Goal: Task Accomplishment & Management: Manage account settings

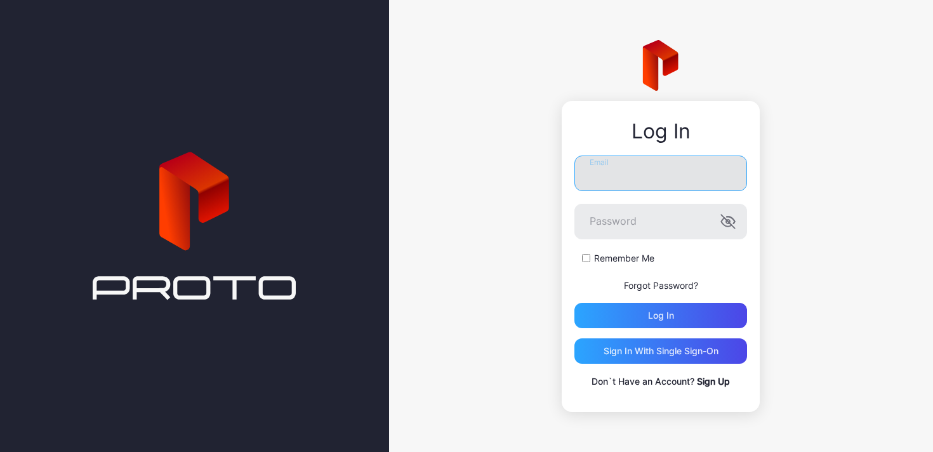
click at [701, 185] on input "Email" at bounding box center [660, 174] width 173 height 36
type input "**********"
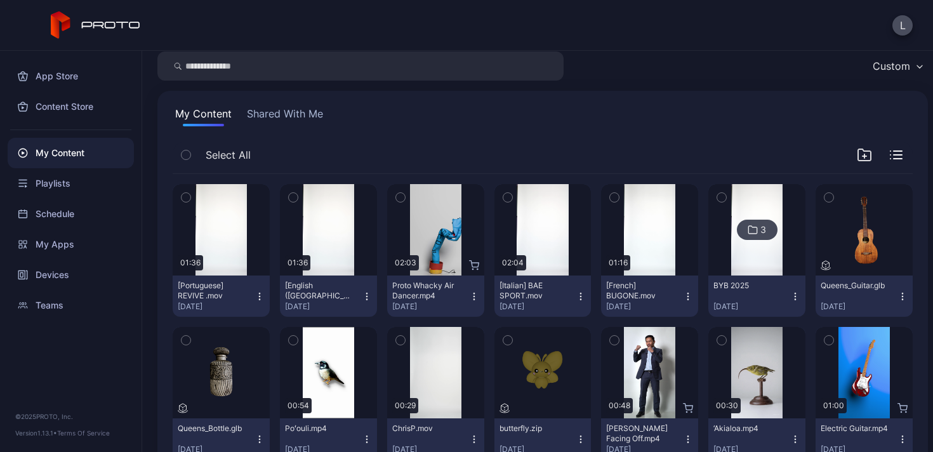
scroll to position [50, 0]
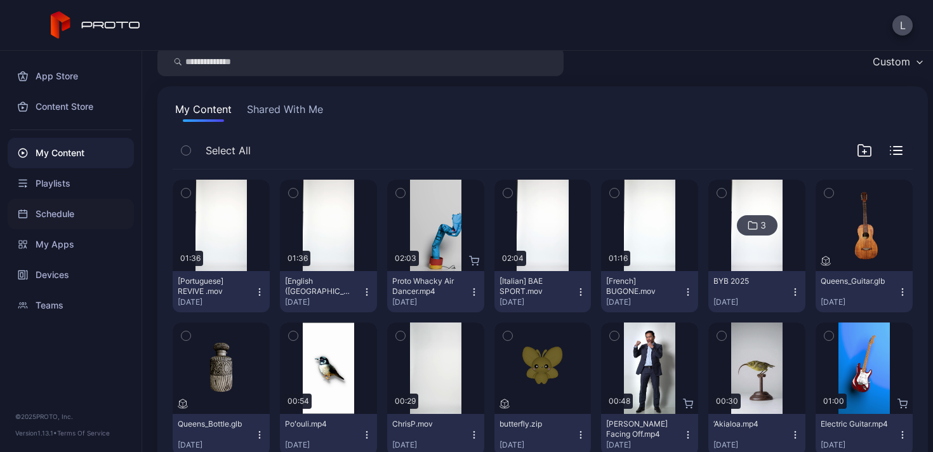
click at [98, 204] on div "Schedule" at bounding box center [71, 214] width 126 height 30
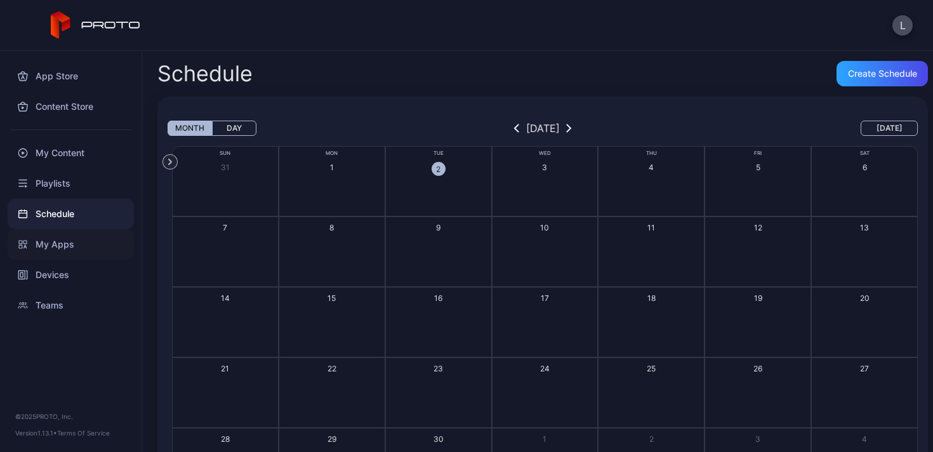
click at [79, 257] on div "My Apps" at bounding box center [71, 244] width 126 height 30
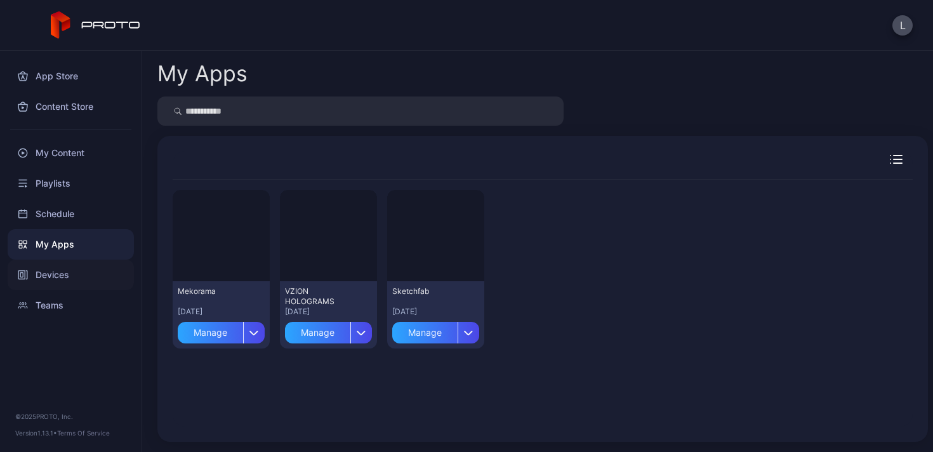
click at [68, 275] on div "Devices" at bounding box center [71, 275] width 126 height 30
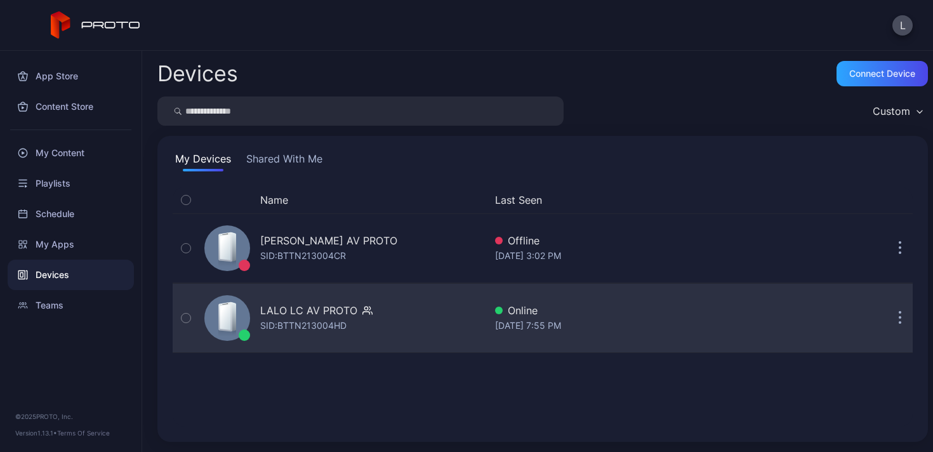
click at [326, 318] on div "SID: BTTN213004HD" at bounding box center [303, 325] width 86 height 15
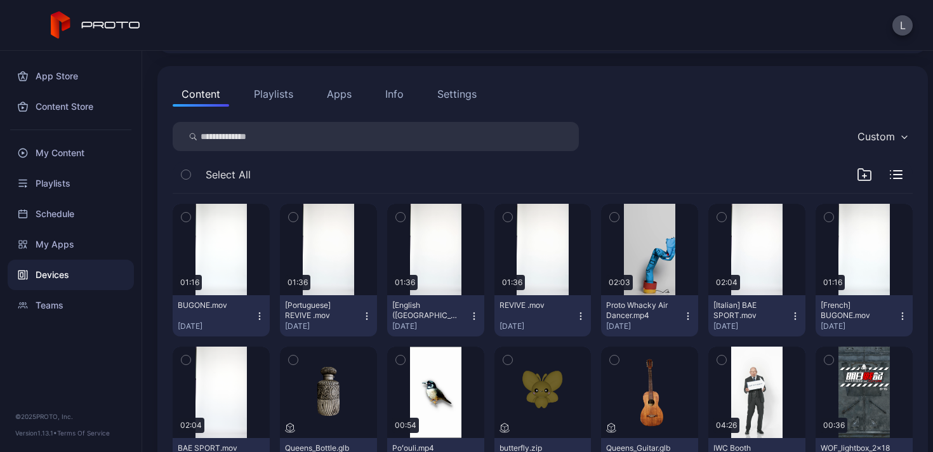
scroll to position [117, 0]
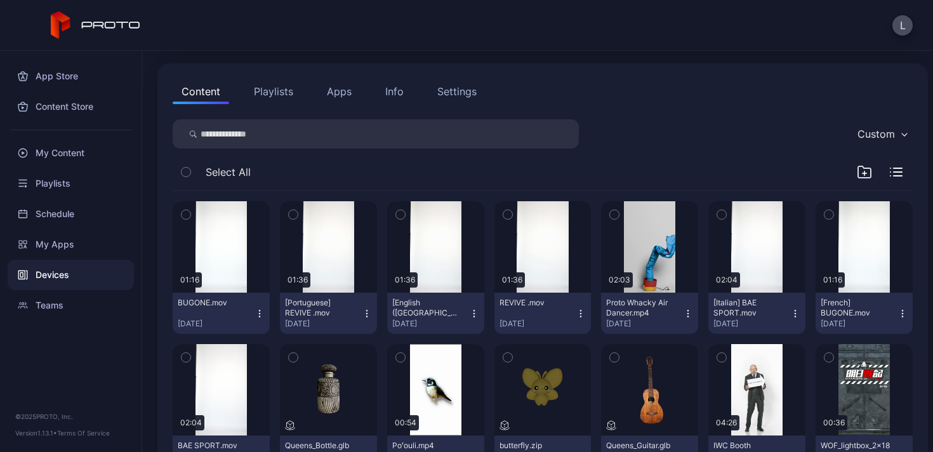
click at [187, 215] on icon "button" at bounding box center [186, 215] width 9 height 14
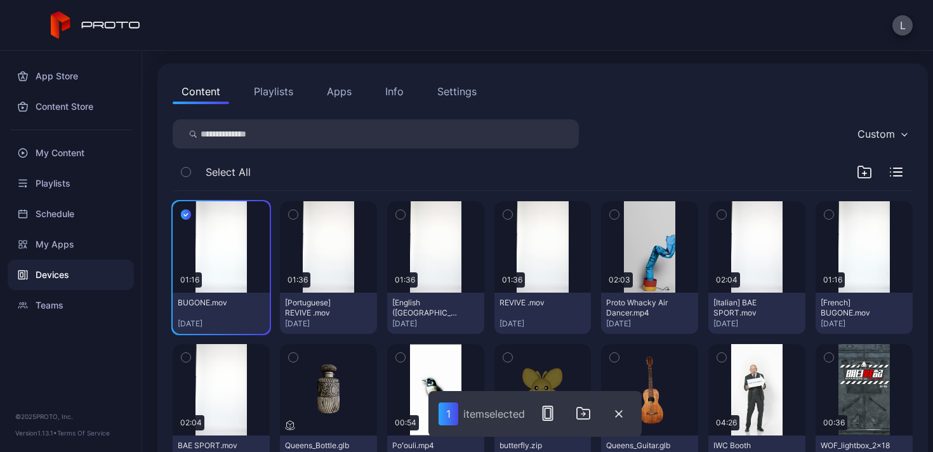
click at [294, 216] on icon "button" at bounding box center [293, 215] width 9 height 14
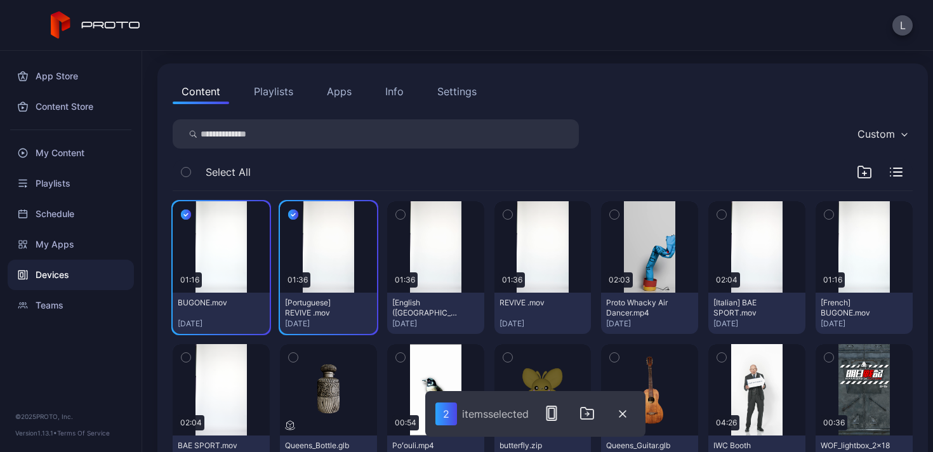
click at [396, 216] on icon "button" at bounding box center [400, 215] width 9 height 14
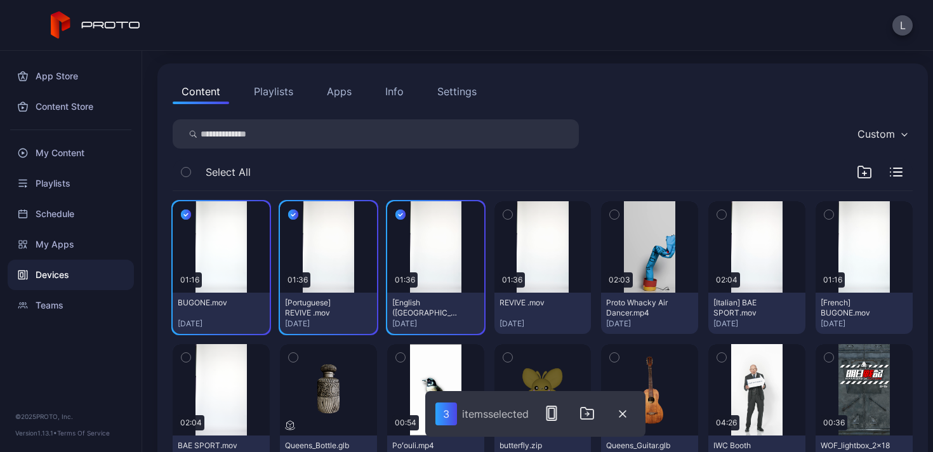
click at [503, 216] on icon "button" at bounding box center [507, 215] width 9 height 14
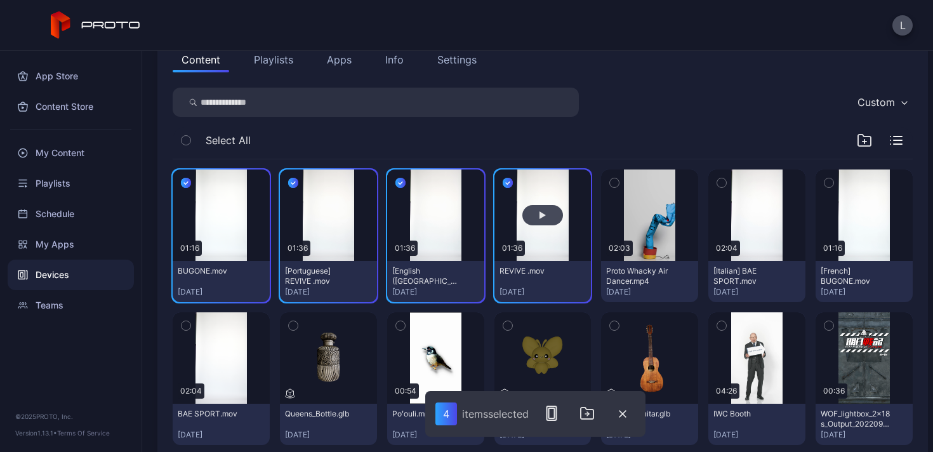
scroll to position [154, 0]
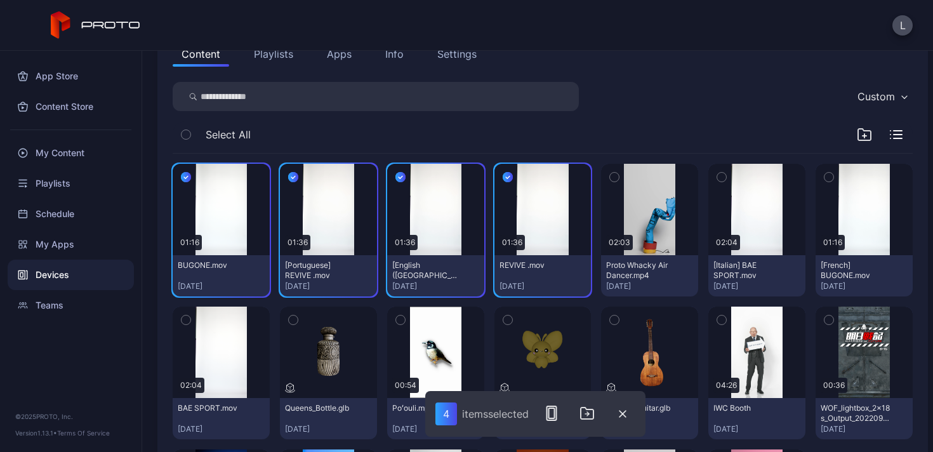
click at [610, 178] on icon "button" at bounding box center [614, 177] width 9 height 14
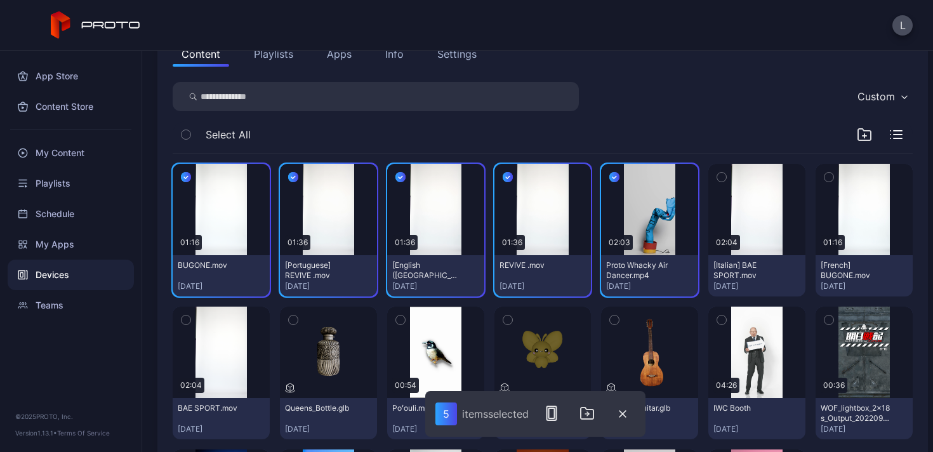
click at [717, 178] on icon "button" at bounding box center [721, 177] width 9 height 14
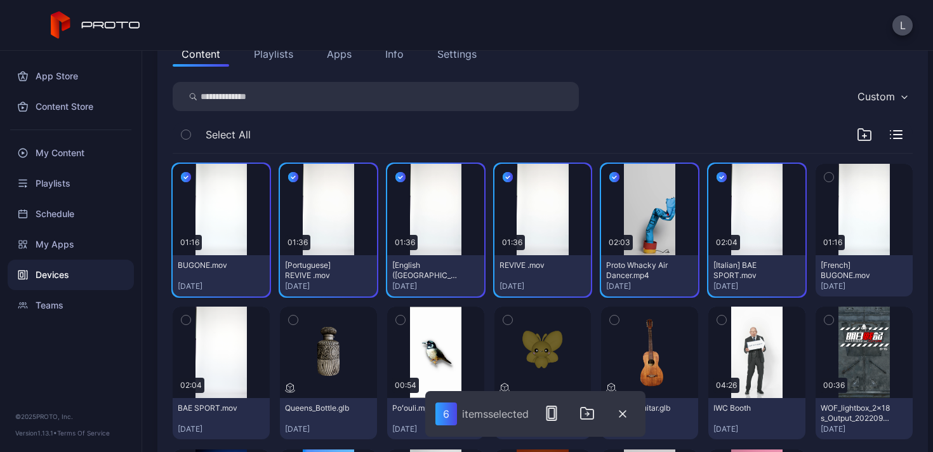
click at [825, 182] on icon "button" at bounding box center [829, 177] width 9 height 14
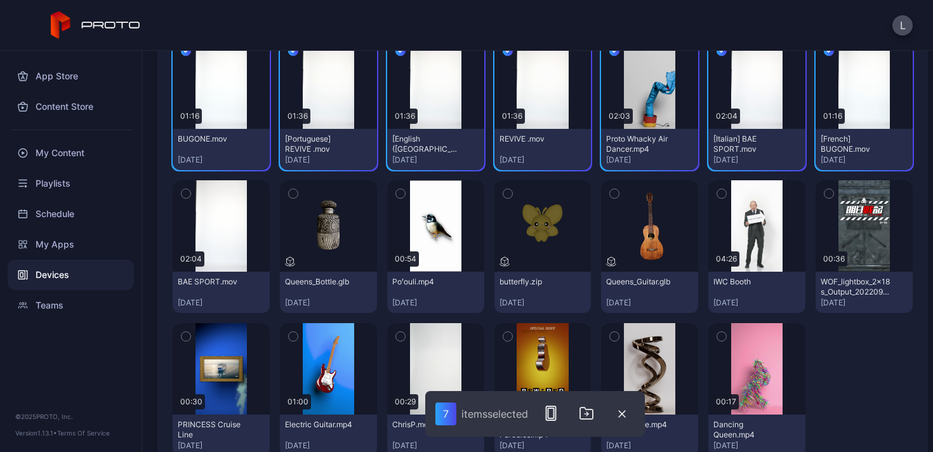
scroll to position [282, 0]
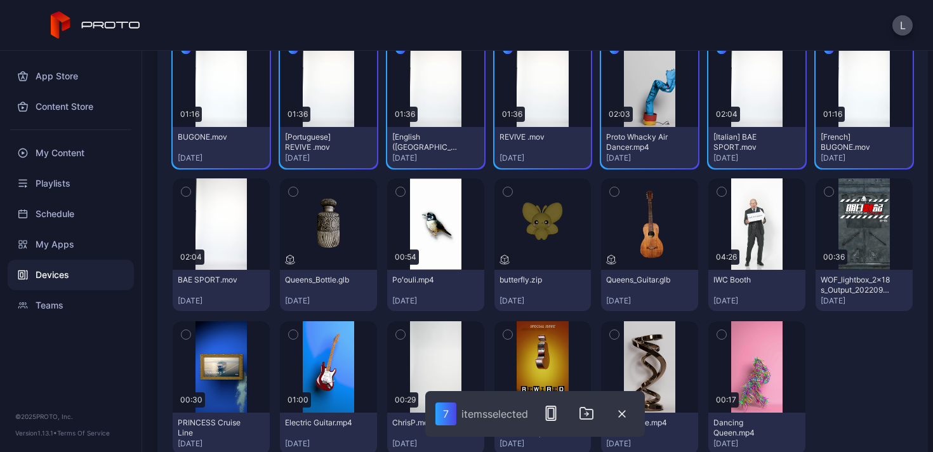
click at [825, 193] on icon "button" at bounding box center [829, 192] width 9 height 14
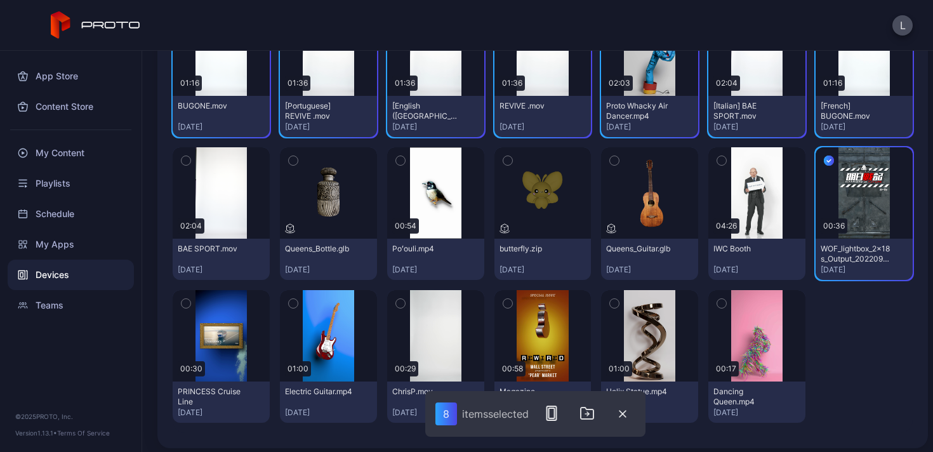
scroll to position [314, 0]
click at [717, 301] on icon "button" at bounding box center [721, 303] width 9 height 14
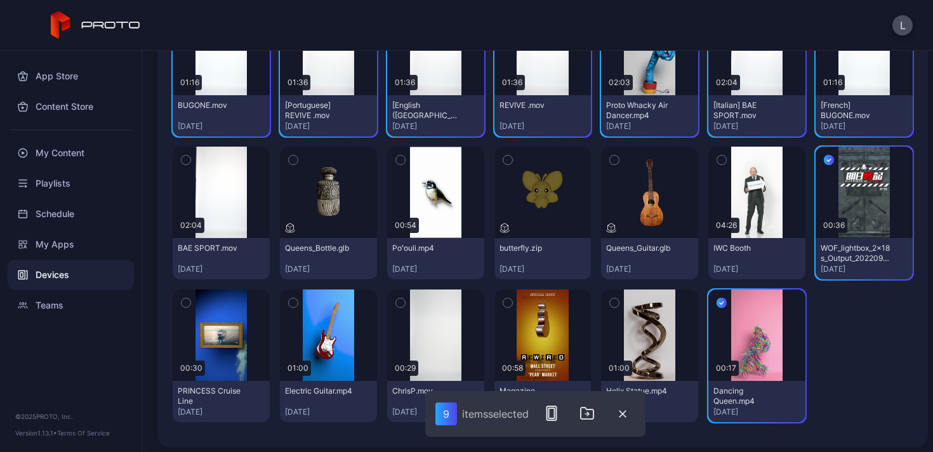
click at [717, 159] on icon "button" at bounding box center [721, 160] width 9 height 14
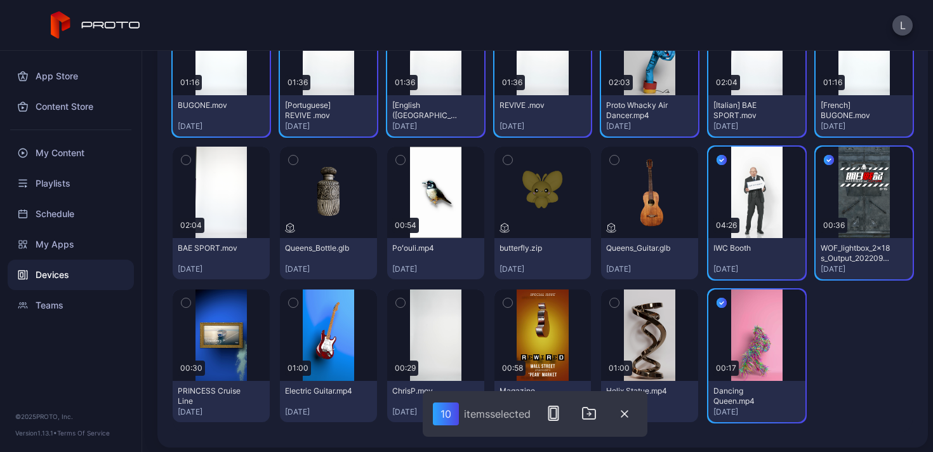
click at [495, 302] on button "button" at bounding box center [507, 302] width 27 height 27
click at [396, 296] on icon "button" at bounding box center [400, 303] width 9 height 14
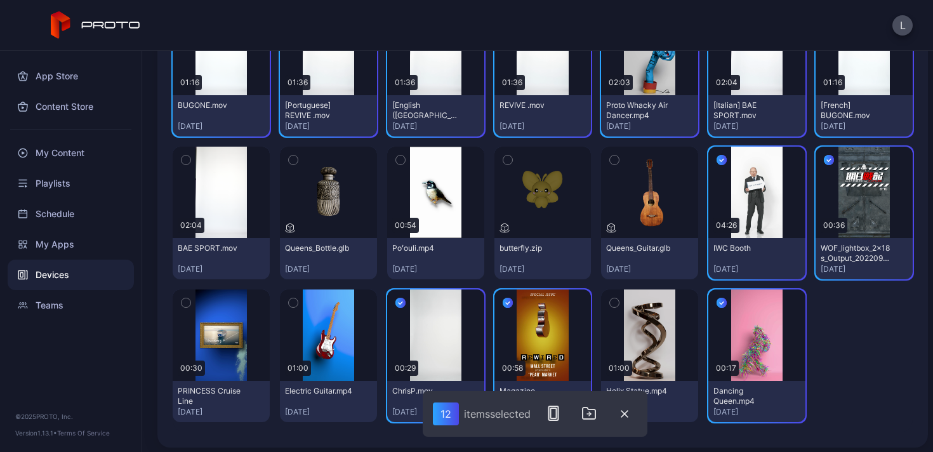
click at [187, 300] on icon "button" at bounding box center [186, 303] width 9 height 14
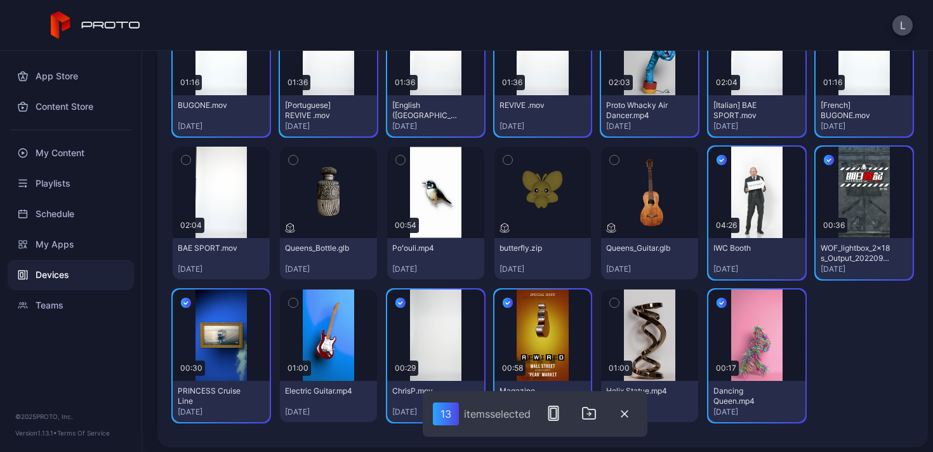
click at [184, 164] on icon "button" at bounding box center [186, 160] width 9 height 14
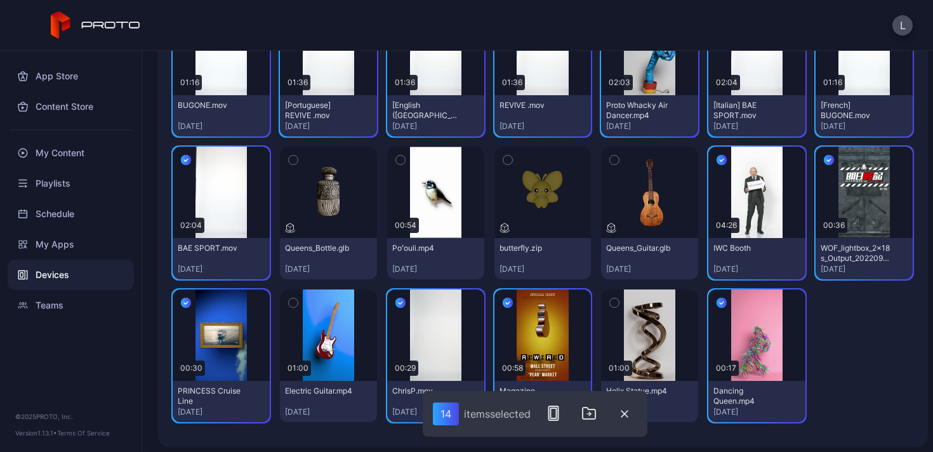
click at [397, 162] on icon "button" at bounding box center [400, 160] width 9 height 14
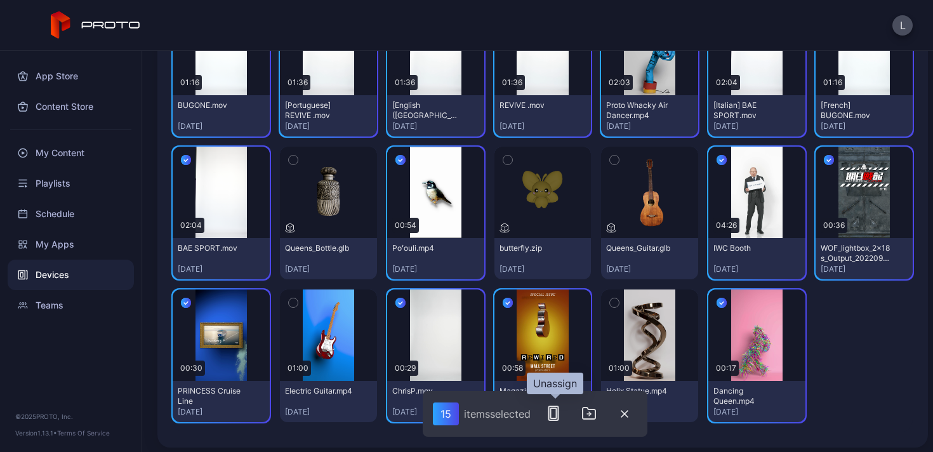
click at [556, 412] on icon "button" at bounding box center [553, 413] width 15 height 15
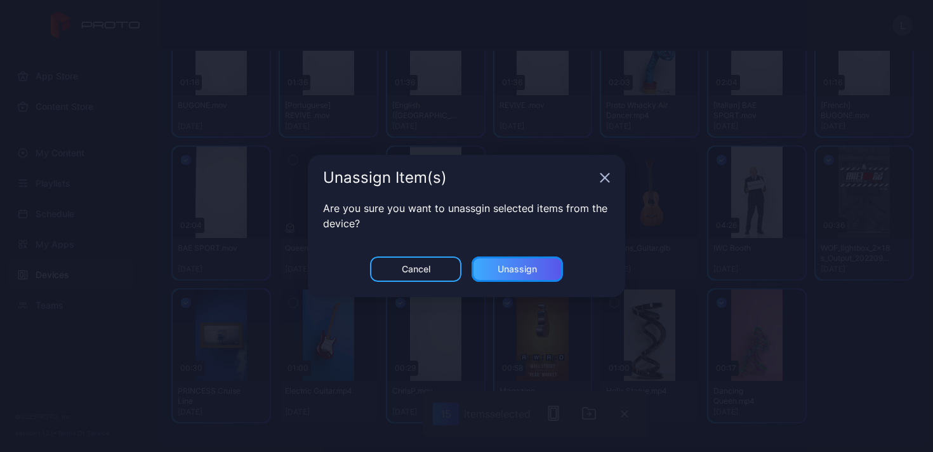
click at [531, 265] on div "Unassign" at bounding box center [517, 269] width 39 height 10
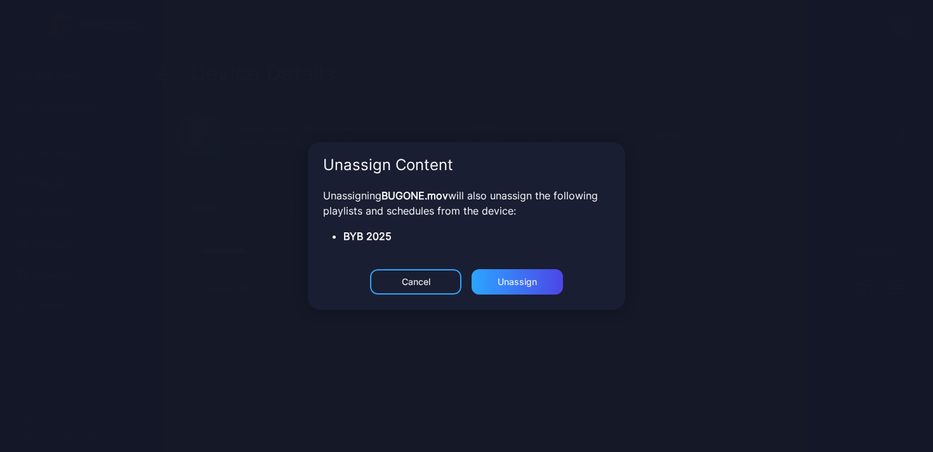
scroll to position [0, 0]
click at [541, 284] on div "Unassign" at bounding box center [517, 281] width 91 height 25
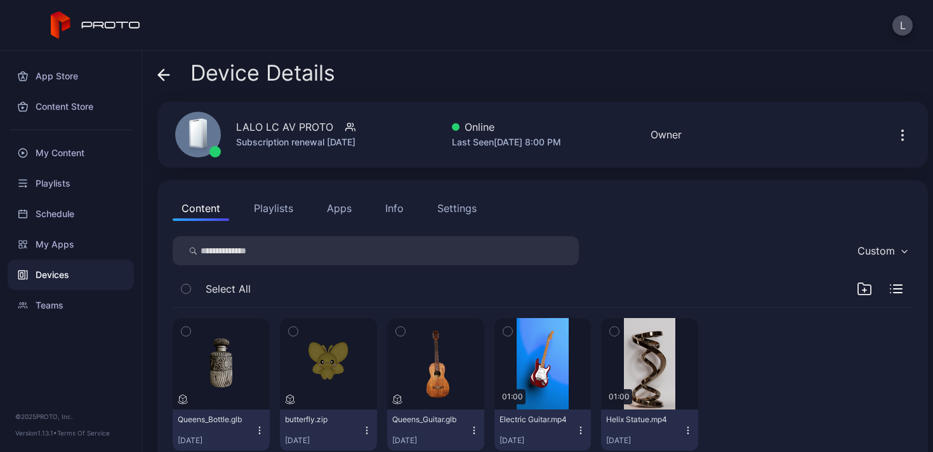
click at [336, 208] on button "Apps" at bounding box center [339, 207] width 43 height 25
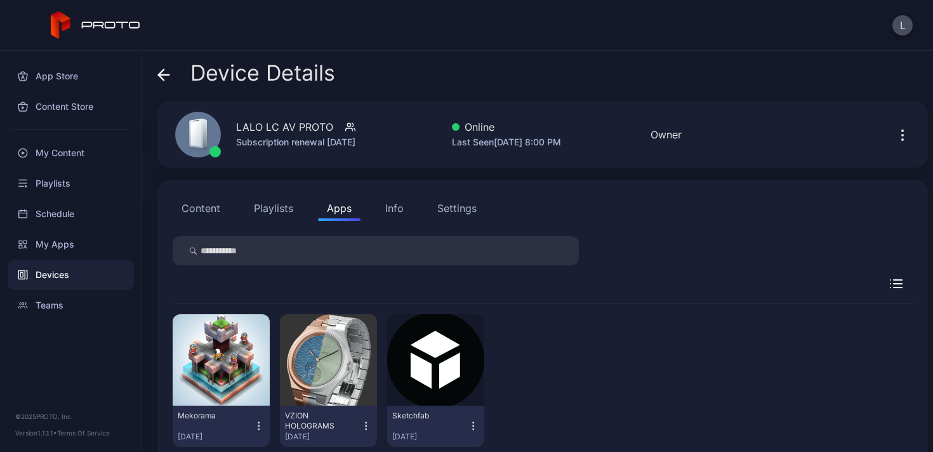
scroll to position [31, 0]
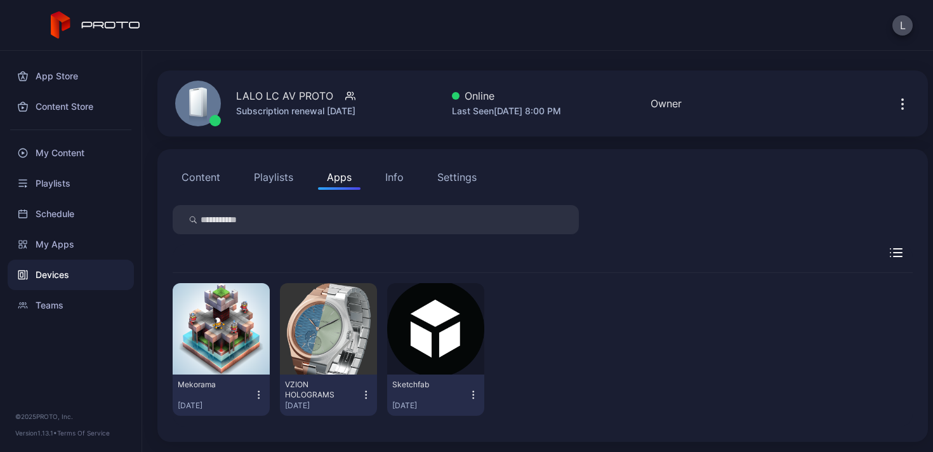
click at [366, 395] on icon "button" at bounding box center [366, 395] width 1 height 1
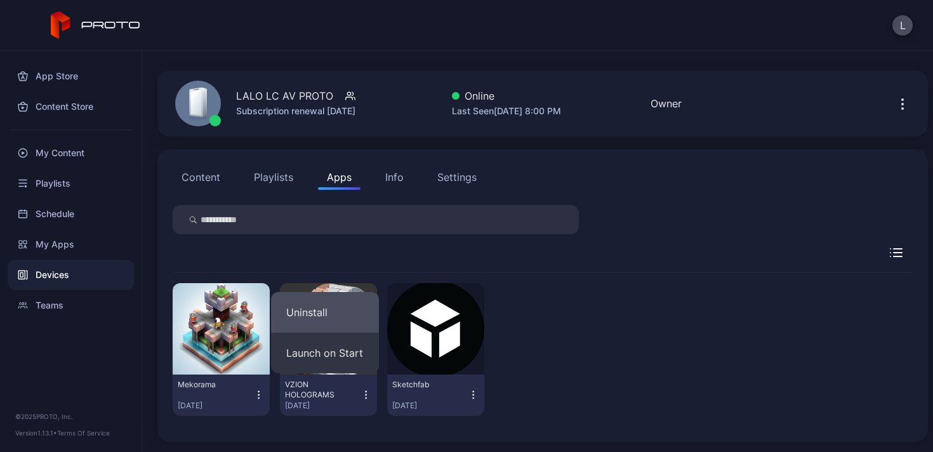
click at [340, 309] on button "Uninstall" at bounding box center [325, 312] width 108 height 41
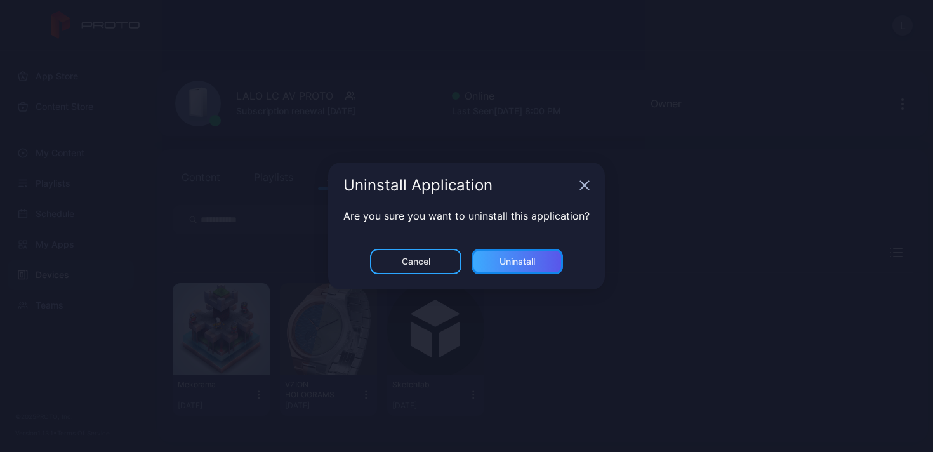
click at [525, 270] on div "Uninstall" at bounding box center [517, 261] width 91 height 25
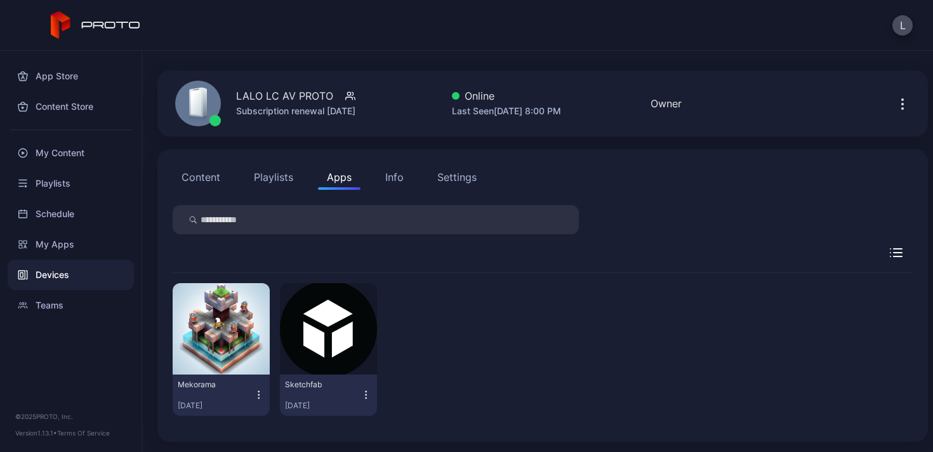
click at [263, 397] on div "Mekorama [DATE]" at bounding box center [221, 394] width 97 height 41
click at [258, 395] on icon "button" at bounding box center [258, 395] width 1 height 1
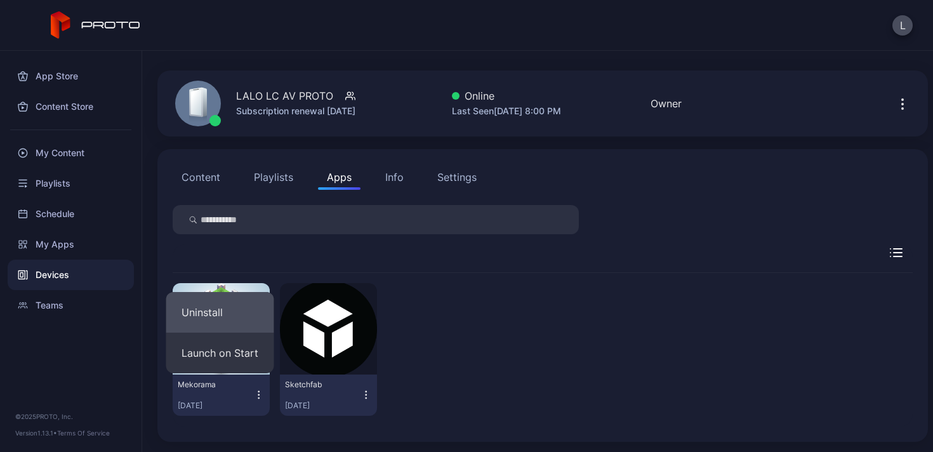
click at [240, 314] on button "Uninstall" at bounding box center [220, 312] width 108 height 41
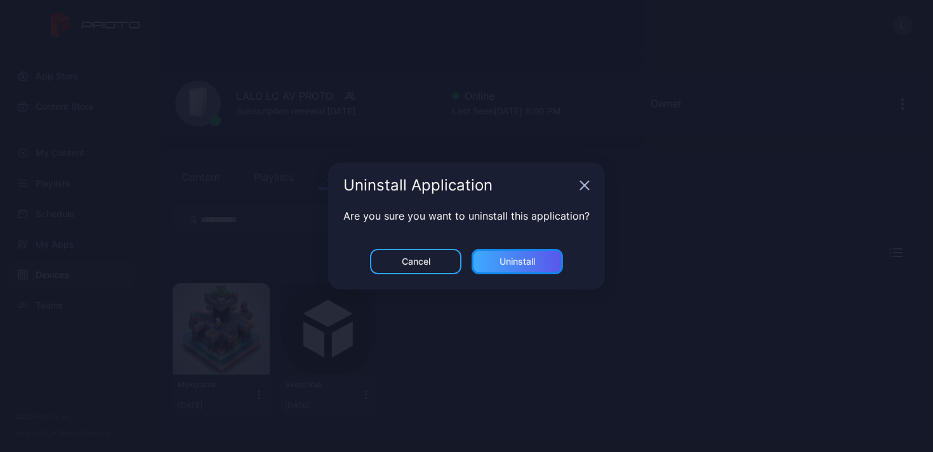
click at [543, 259] on div "Uninstall" at bounding box center [517, 261] width 91 height 25
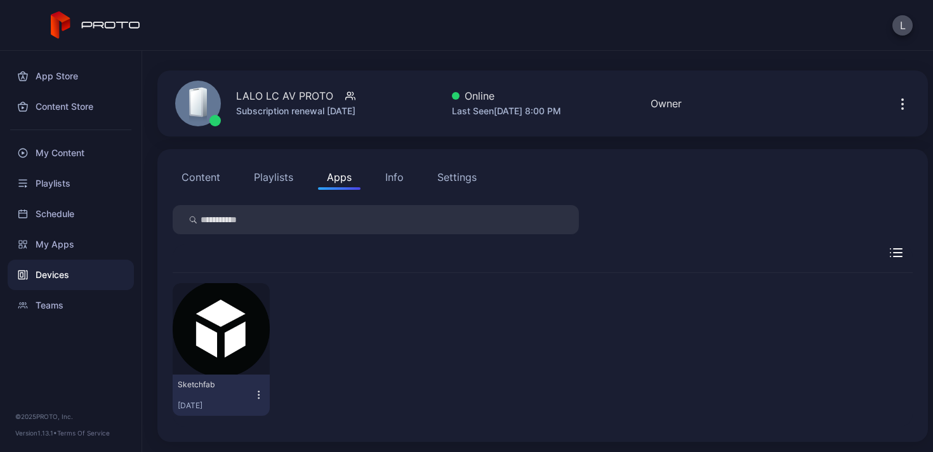
click at [260, 393] on icon "button" at bounding box center [258, 394] width 11 height 13
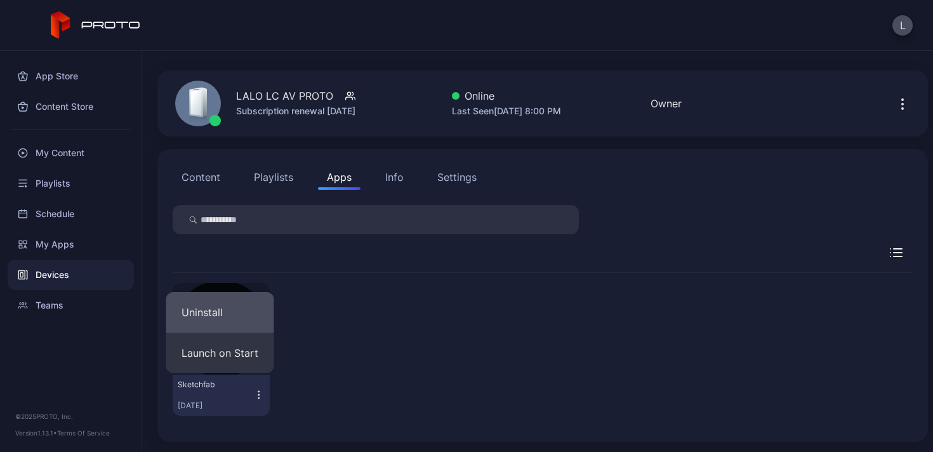
click at [236, 308] on button "Uninstall" at bounding box center [220, 312] width 108 height 41
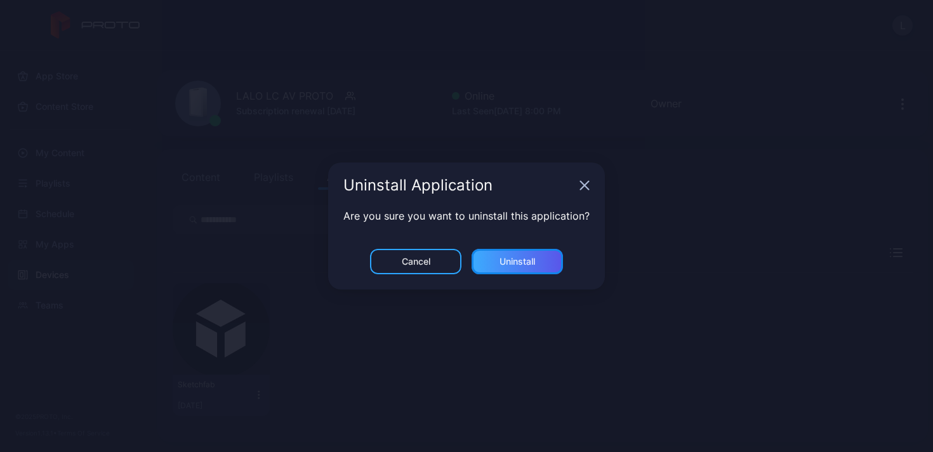
click at [529, 268] on div "Uninstall" at bounding box center [517, 261] width 91 height 25
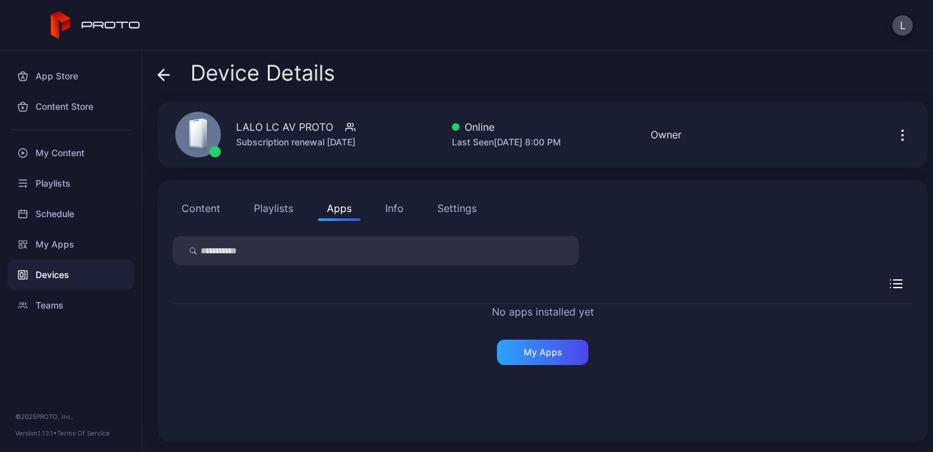
scroll to position [0, 0]
click at [449, 213] on div "Settings" at bounding box center [456, 208] width 39 height 15
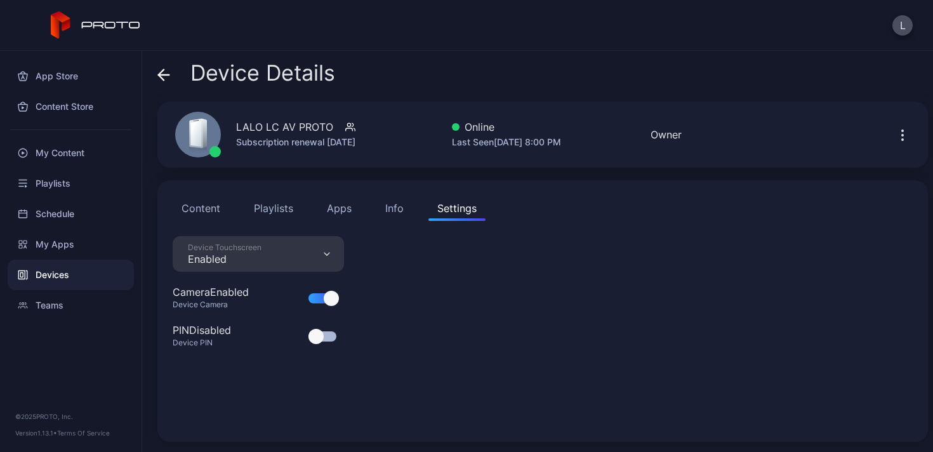
click at [419, 206] on div "Content Playlists Apps Info Settings" at bounding box center [543, 207] width 740 height 25
click at [396, 209] on div "Info" at bounding box center [394, 208] width 18 height 15
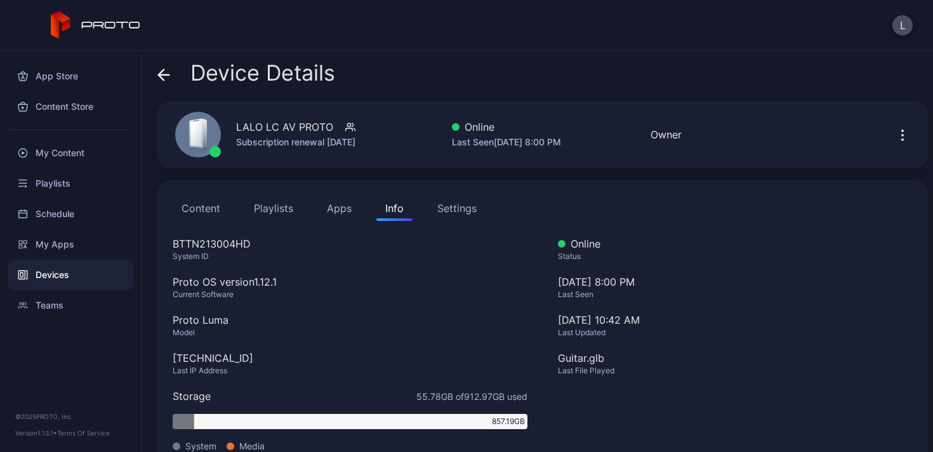
click at [347, 209] on button "Apps" at bounding box center [339, 207] width 43 height 25
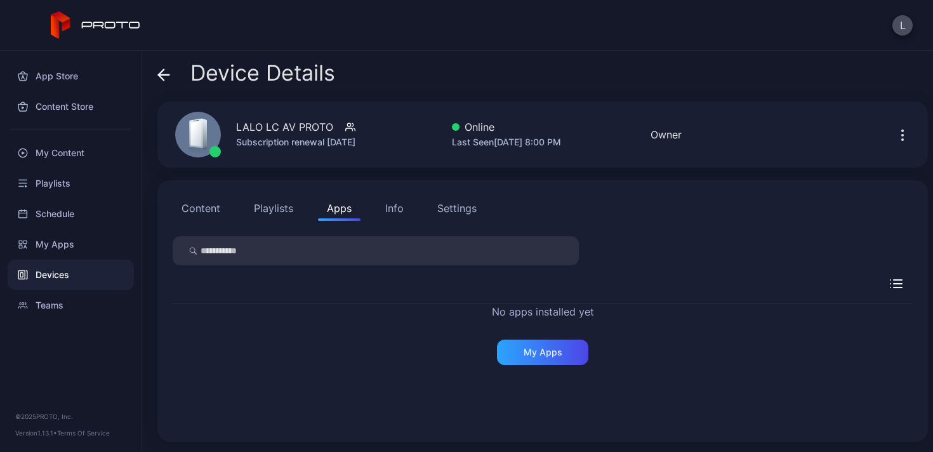
click at [276, 206] on button "Playlists" at bounding box center [273, 207] width 57 height 25
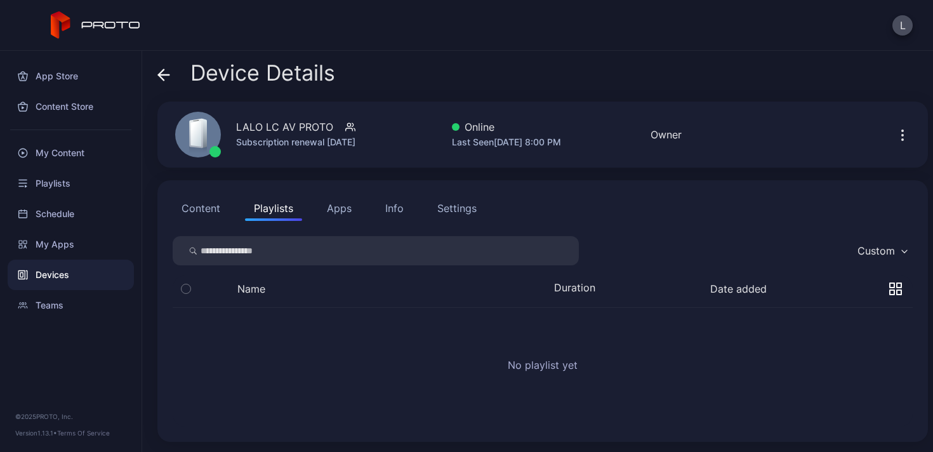
drag, startPoint x: 220, startPoint y: 195, endPoint x: 210, endPoint y: 197, distance: 9.7
click at [220, 195] on button "Content" at bounding box center [201, 207] width 56 height 25
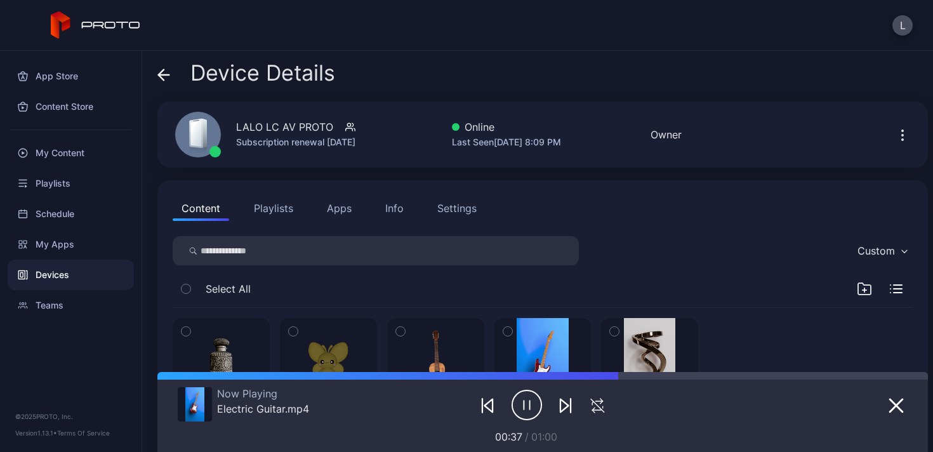
click at [279, 200] on button "Playlists" at bounding box center [273, 207] width 57 height 25
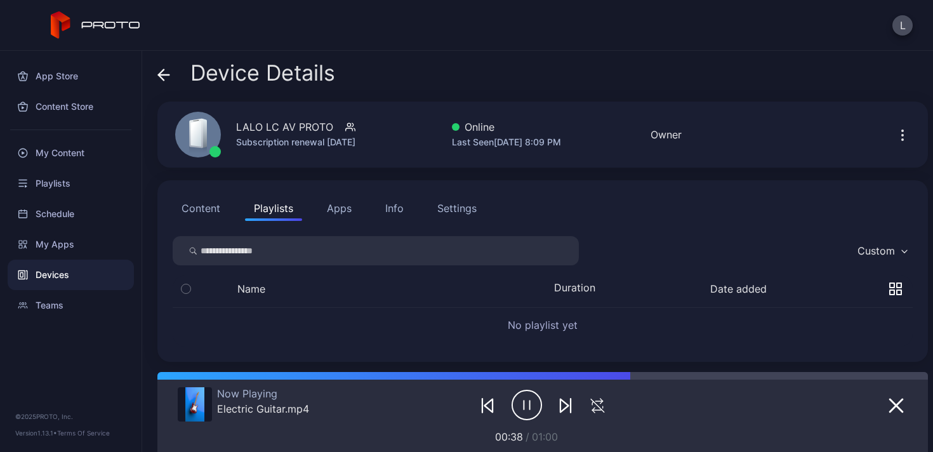
click at [343, 190] on div "Content Playlists Apps Info Settings Custom Name Duration Date added No playlis…" at bounding box center [542, 271] width 771 height 182
click at [343, 210] on button "Apps" at bounding box center [339, 207] width 43 height 25
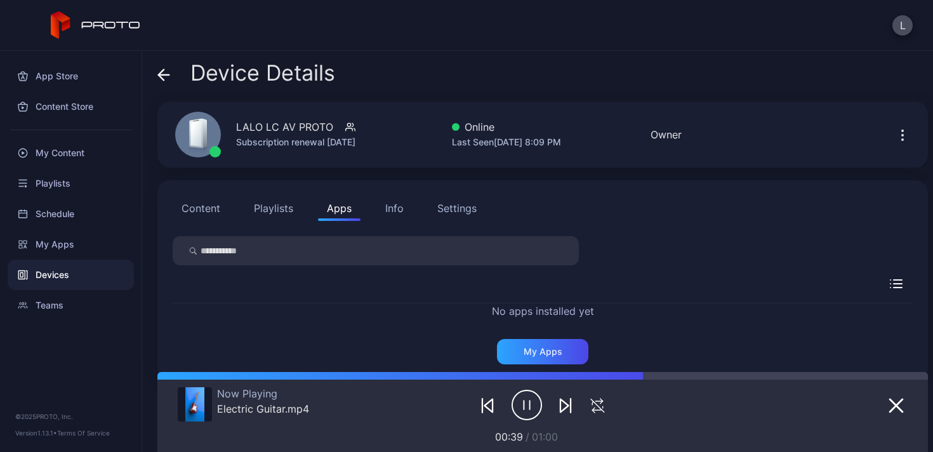
scroll to position [19, 0]
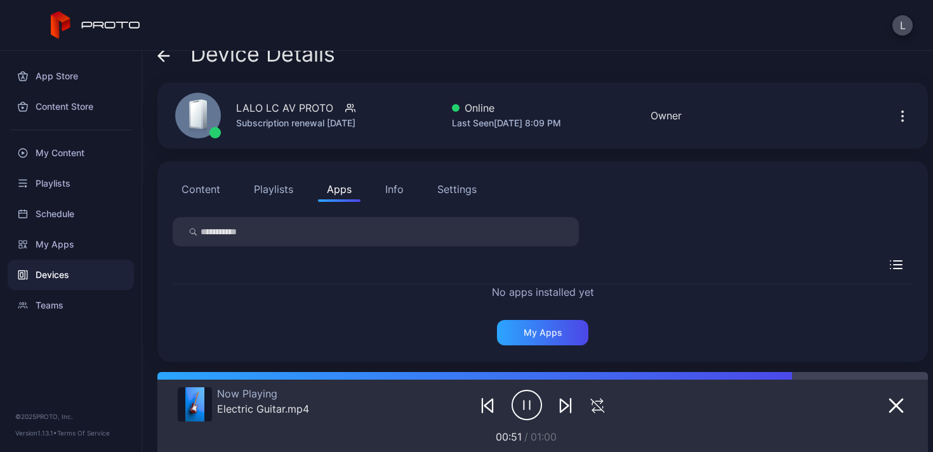
click at [212, 187] on button "Content" at bounding box center [201, 188] width 56 height 25
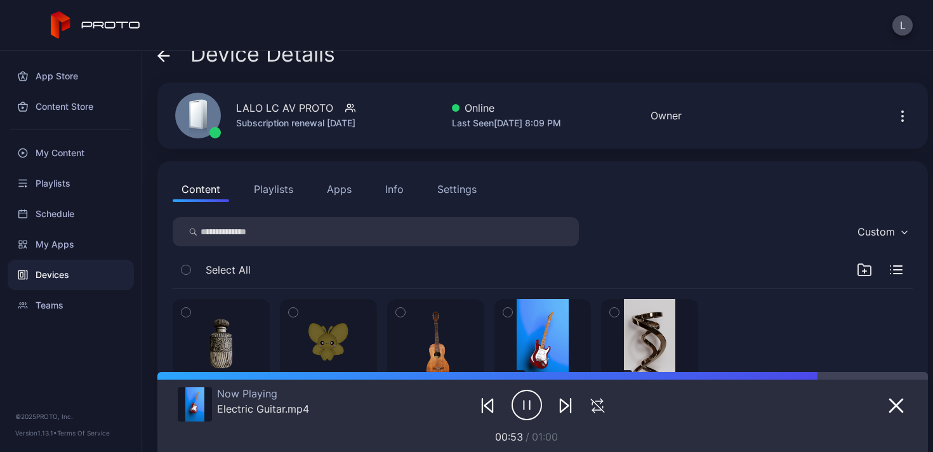
scroll to position [114, 0]
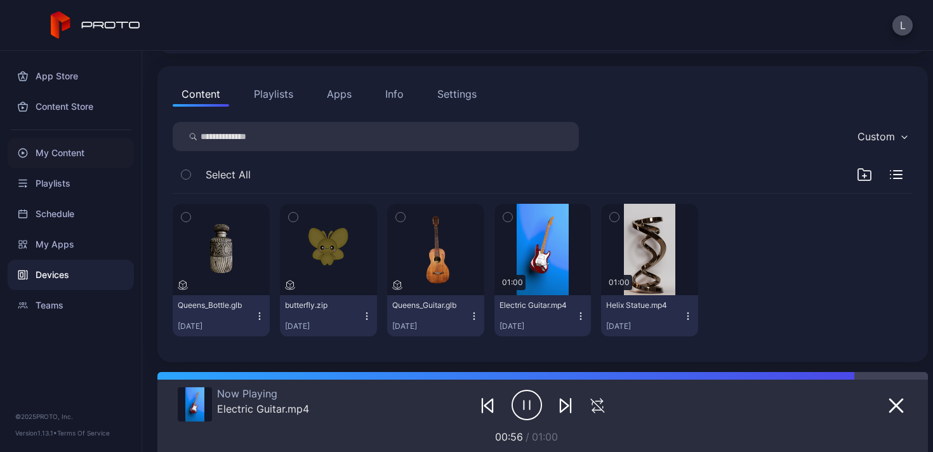
click at [67, 157] on div "My Content" at bounding box center [71, 153] width 126 height 30
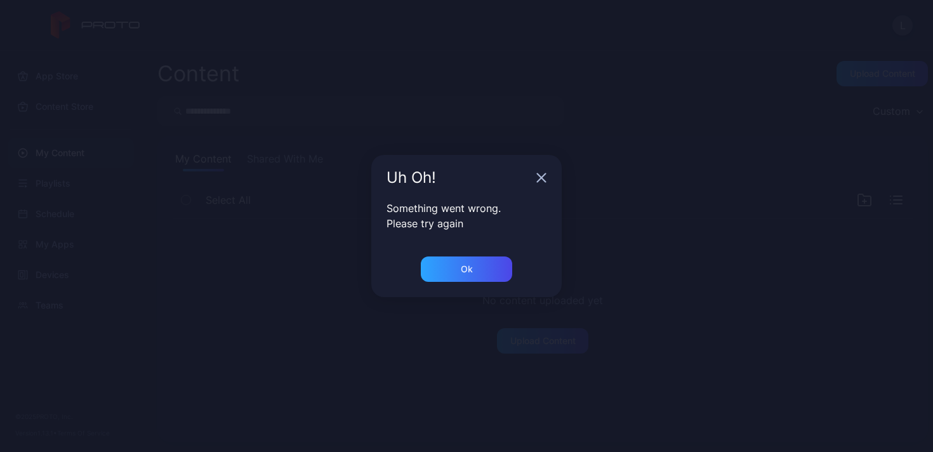
click at [541, 176] on icon "button" at bounding box center [541, 178] width 10 height 10
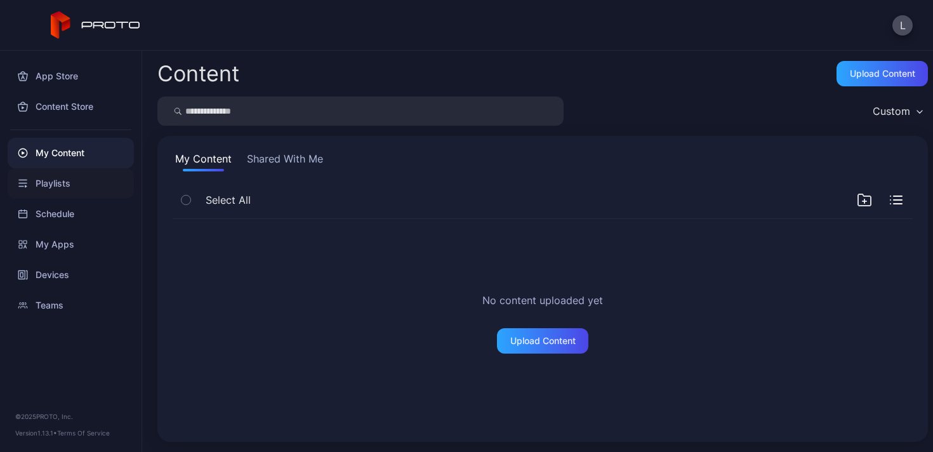
click at [51, 185] on div "Playlists" at bounding box center [71, 183] width 126 height 30
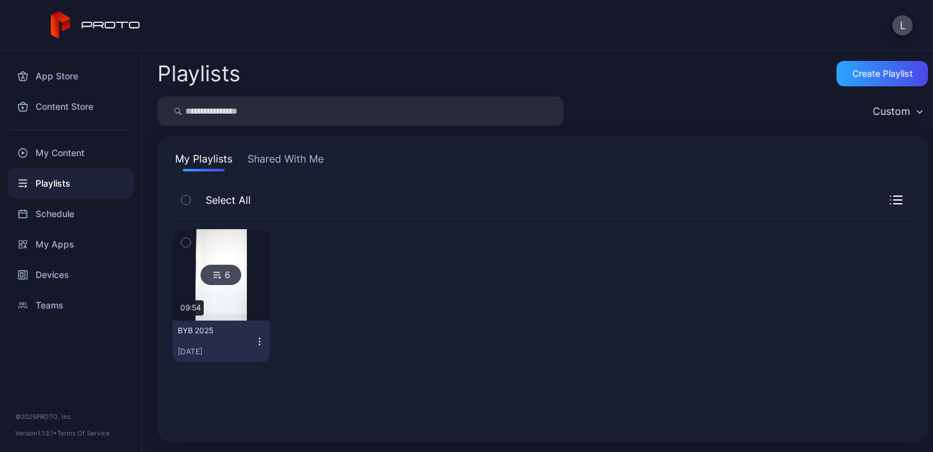
click at [186, 238] on icon "button" at bounding box center [186, 242] width 9 height 14
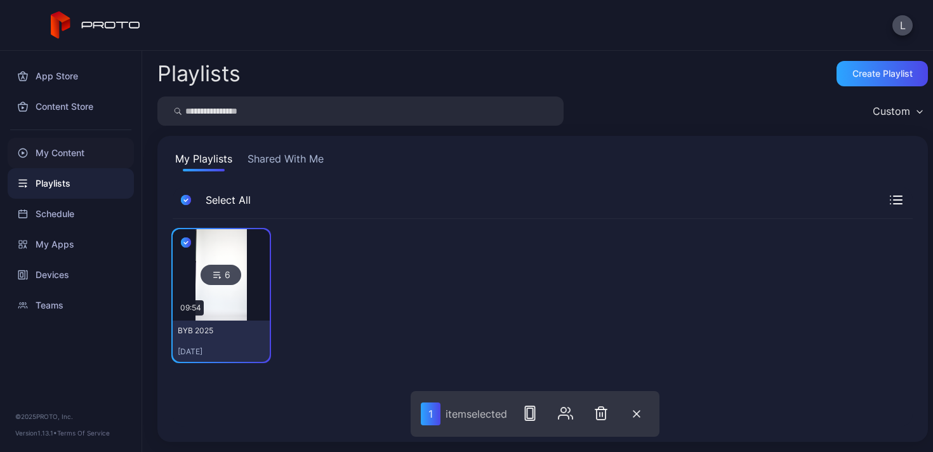
click at [83, 156] on div "My Content" at bounding box center [71, 153] width 126 height 30
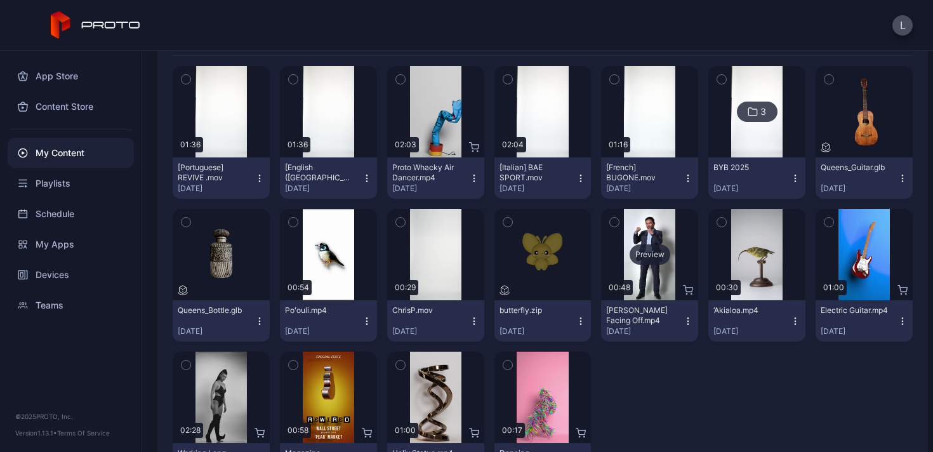
scroll to position [170, 0]
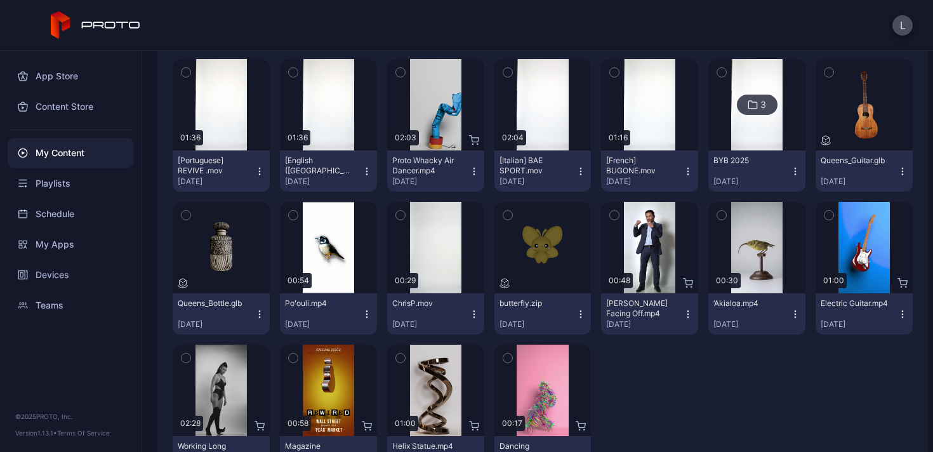
click at [396, 215] on icon "button" at bounding box center [400, 215] width 9 height 14
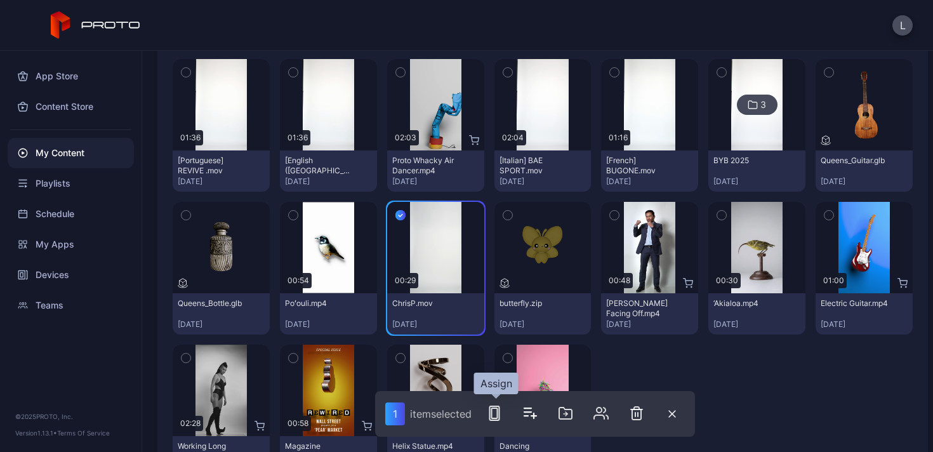
click at [493, 409] on rect "button" at bounding box center [495, 413] width 6 height 10
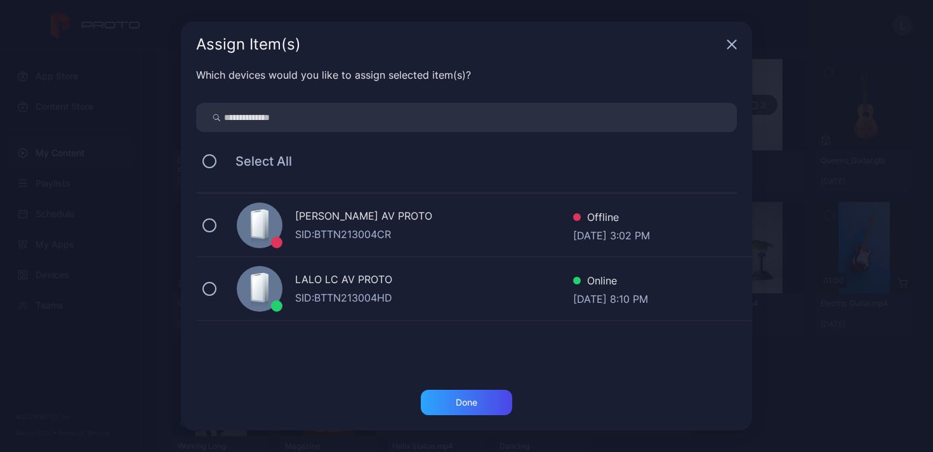
click at [227, 286] on div "LALO LC AV PROTO SID: BTTN213004HD Online [DATE] 8:10 PM" at bounding box center [474, 288] width 556 height 63
click at [453, 401] on div "Done" at bounding box center [466, 402] width 91 height 25
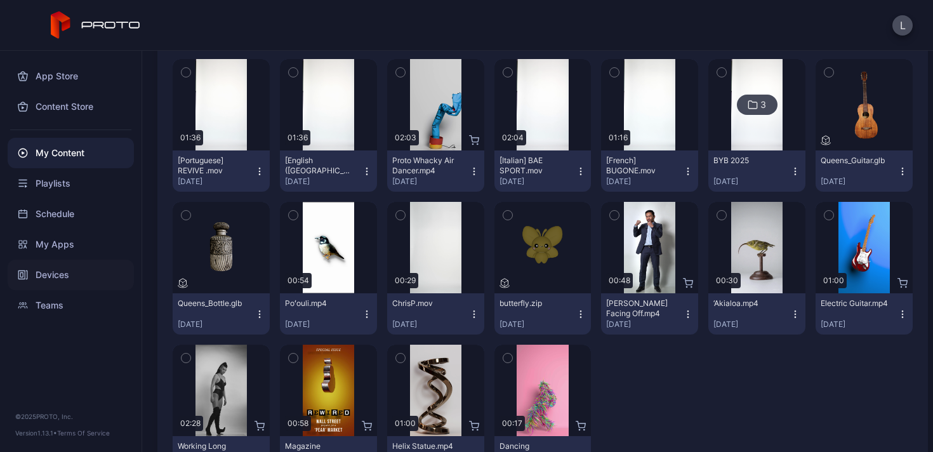
click at [46, 277] on div "Devices" at bounding box center [71, 275] width 126 height 30
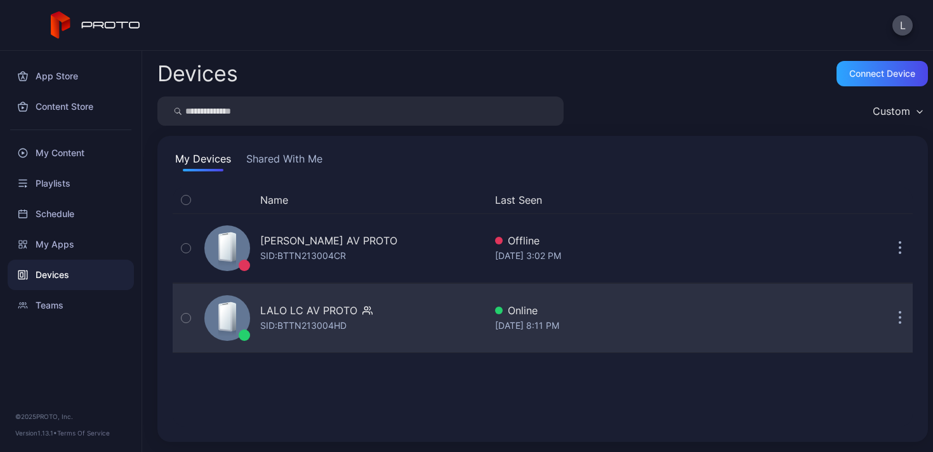
click at [363, 312] on icon "button" at bounding box center [366, 313] width 7 height 3
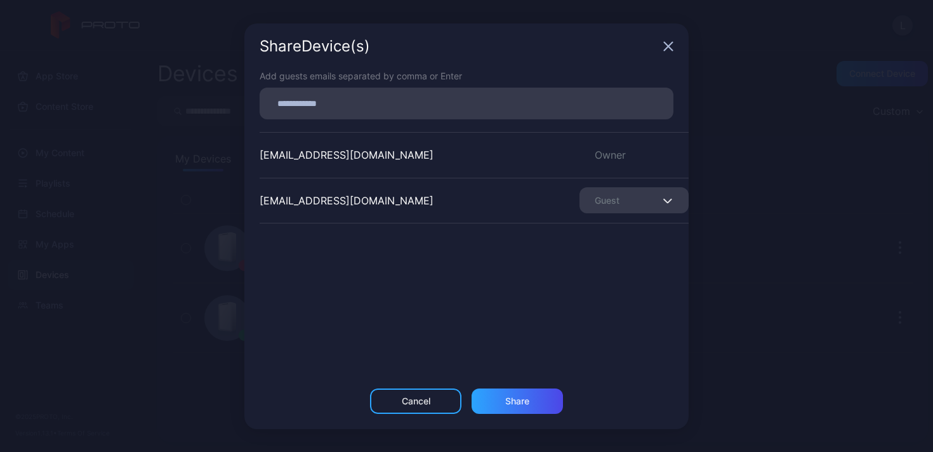
click at [672, 43] on icon "button" at bounding box center [668, 46] width 10 height 10
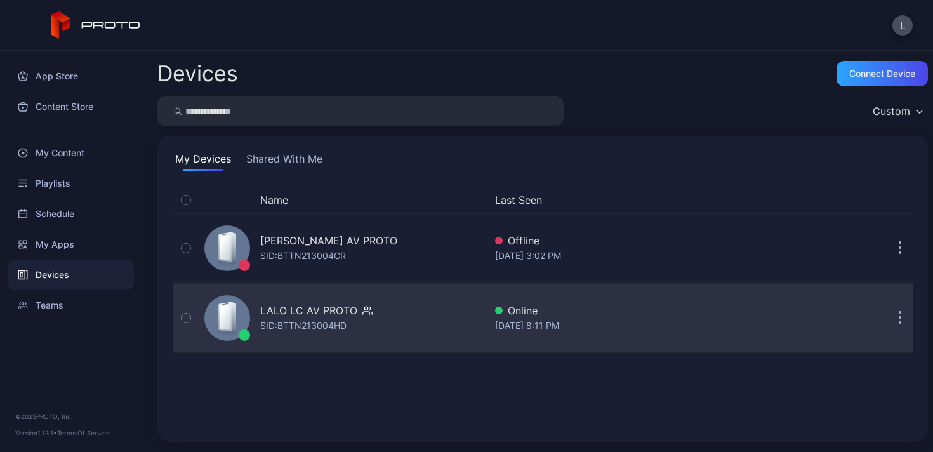
click at [188, 321] on icon "button" at bounding box center [186, 318] width 9 height 14
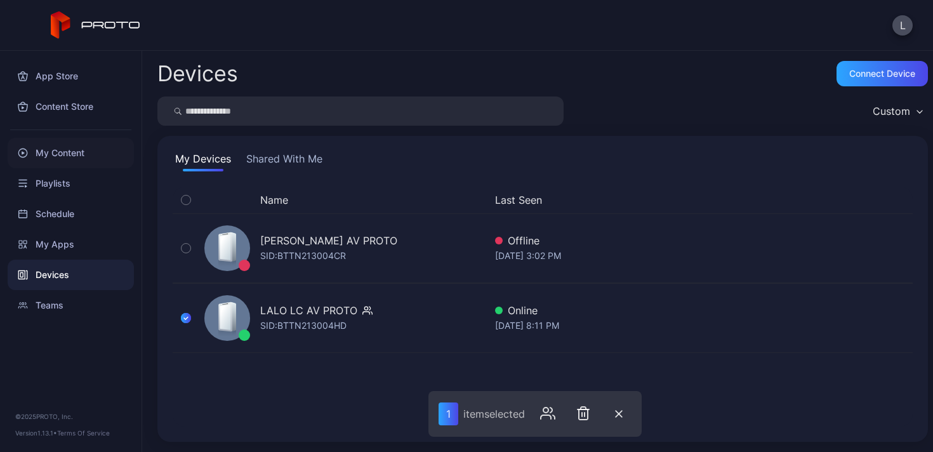
click at [67, 161] on div "My Content" at bounding box center [71, 153] width 126 height 30
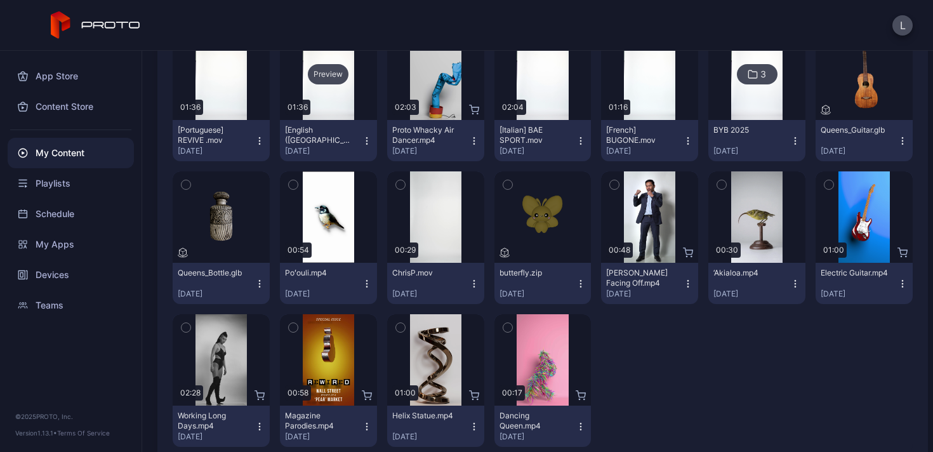
scroll to position [191, 0]
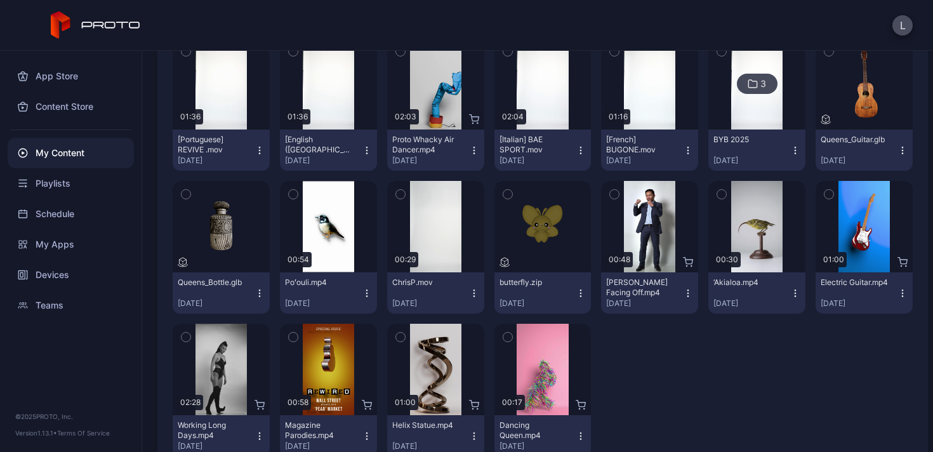
click at [396, 192] on icon "button" at bounding box center [400, 194] width 9 height 14
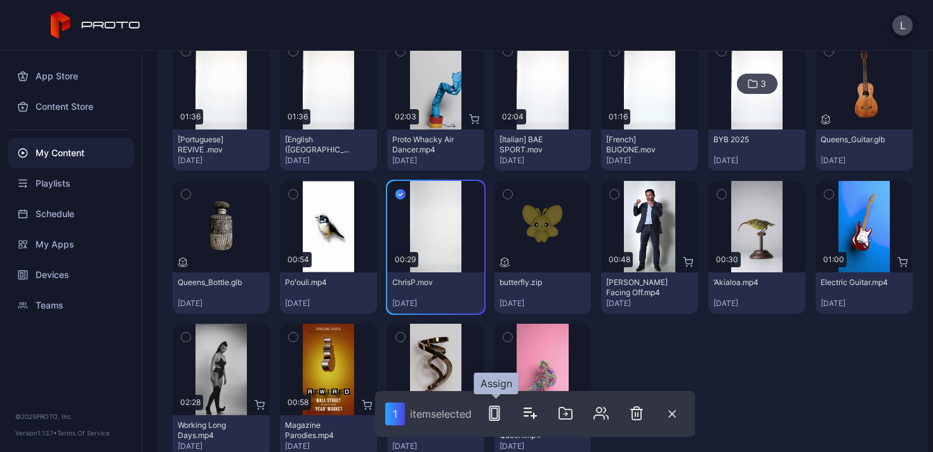
click at [496, 411] on icon "button" at bounding box center [494, 413] width 15 height 15
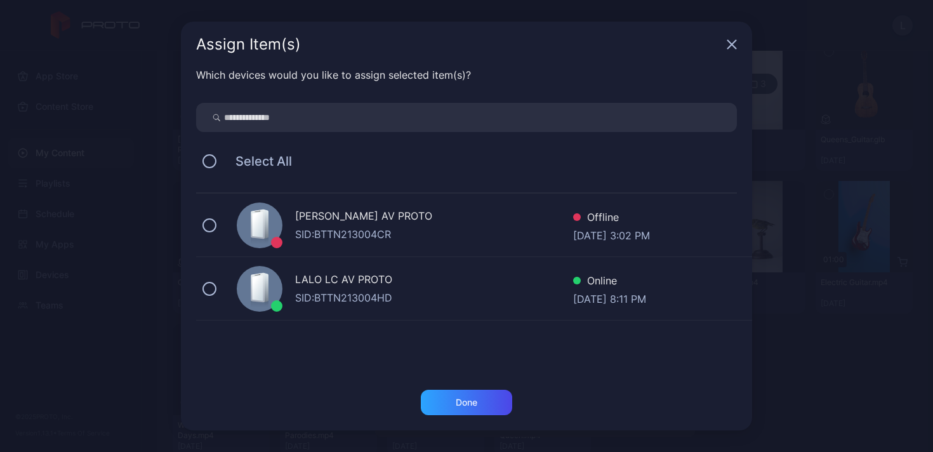
click at [734, 47] on icon "button" at bounding box center [732, 45] width 8 height 8
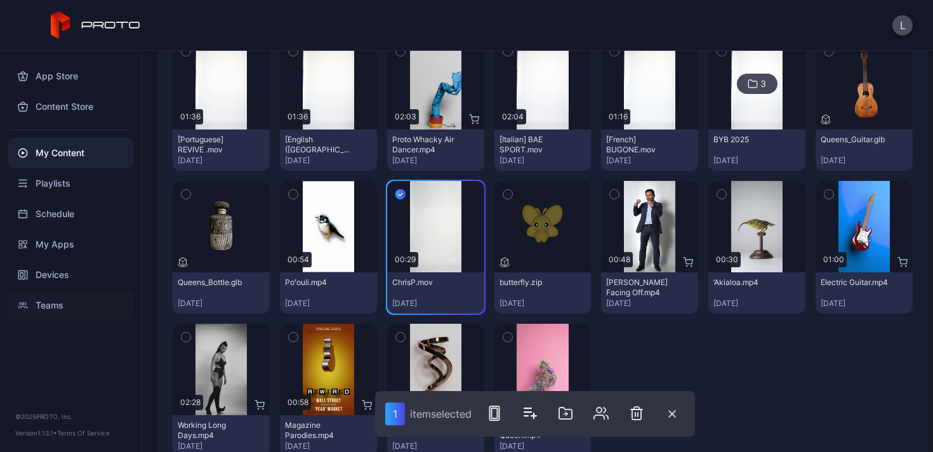
click at [59, 308] on div "Teams" at bounding box center [71, 305] width 126 height 30
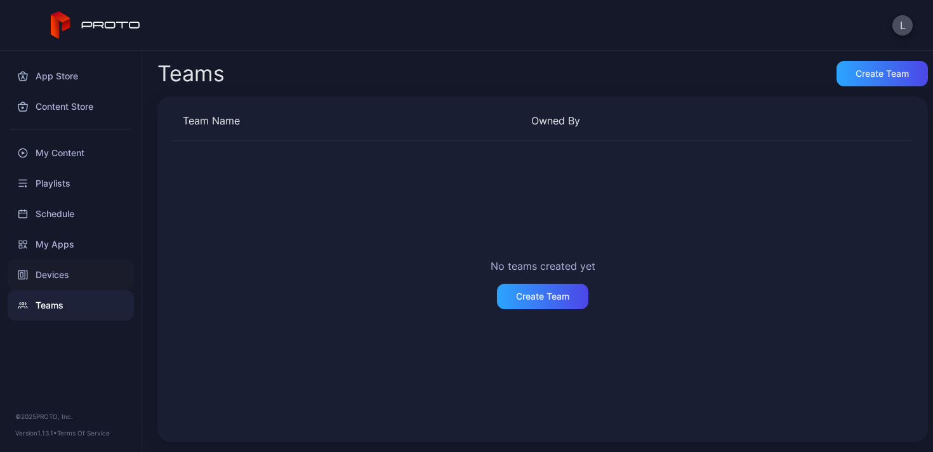
click at [58, 275] on div "Devices" at bounding box center [71, 275] width 126 height 30
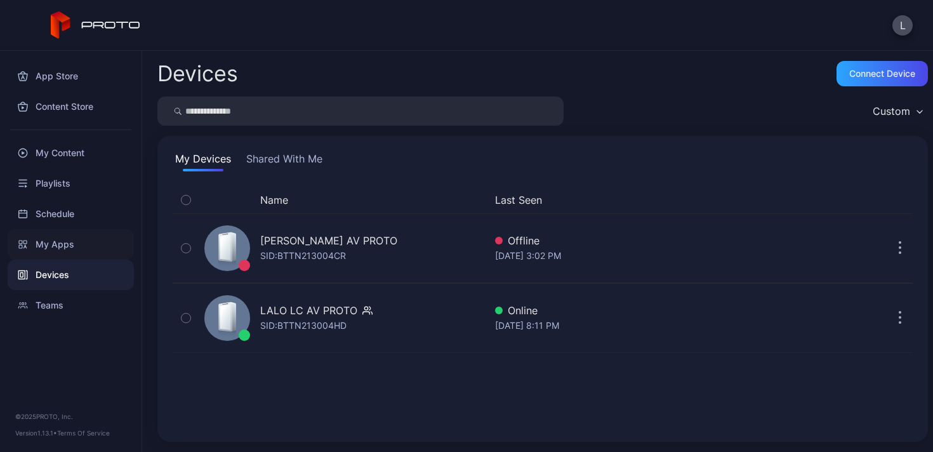
click at [64, 255] on div "My Apps" at bounding box center [71, 244] width 126 height 30
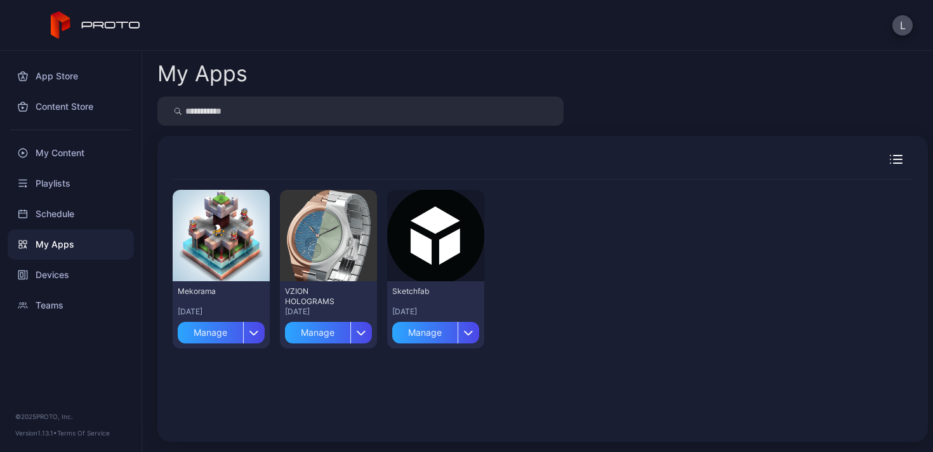
click at [64, 255] on div "My Apps" at bounding box center [71, 244] width 126 height 30
click at [57, 146] on div "My Content" at bounding box center [71, 153] width 126 height 30
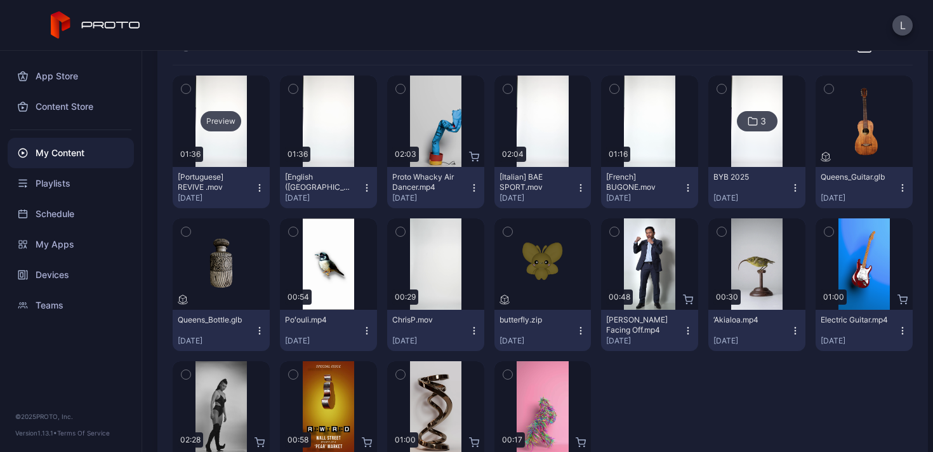
scroll to position [154, 0]
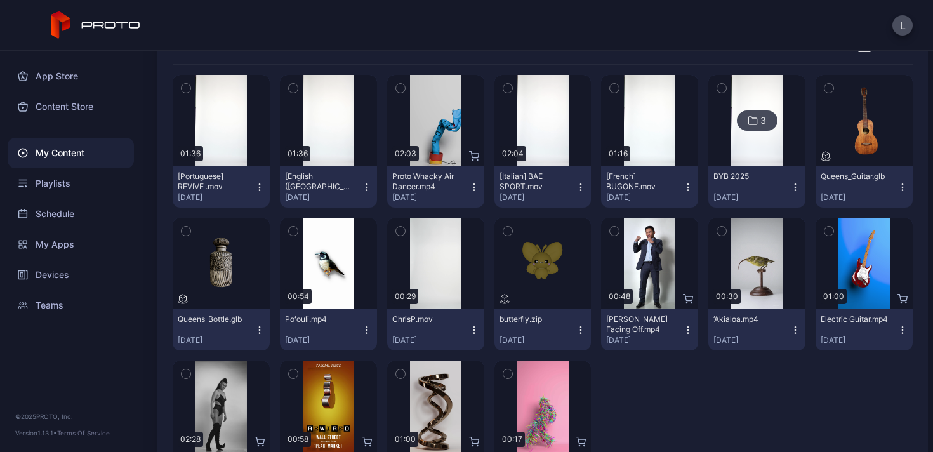
click at [399, 232] on icon "button" at bounding box center [400, 231] width 9 height 14
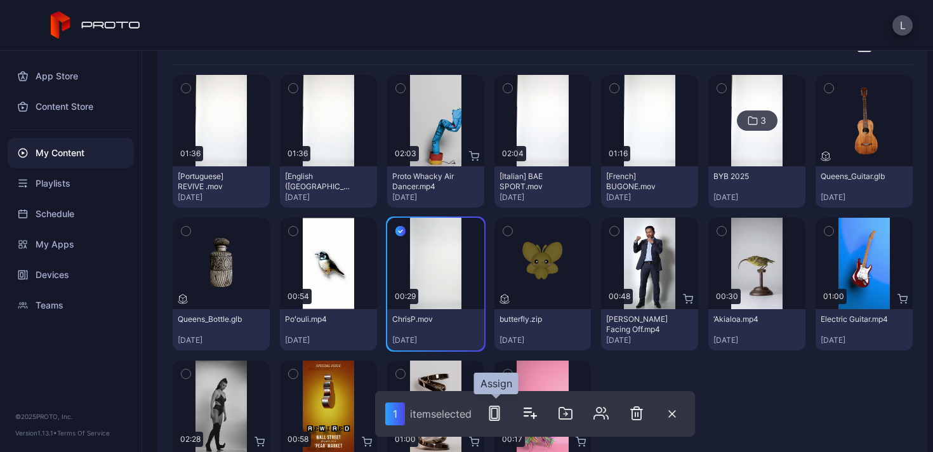
click at [498, 411] on rect "button" at bounding box center [495, 413] width 6 height 10
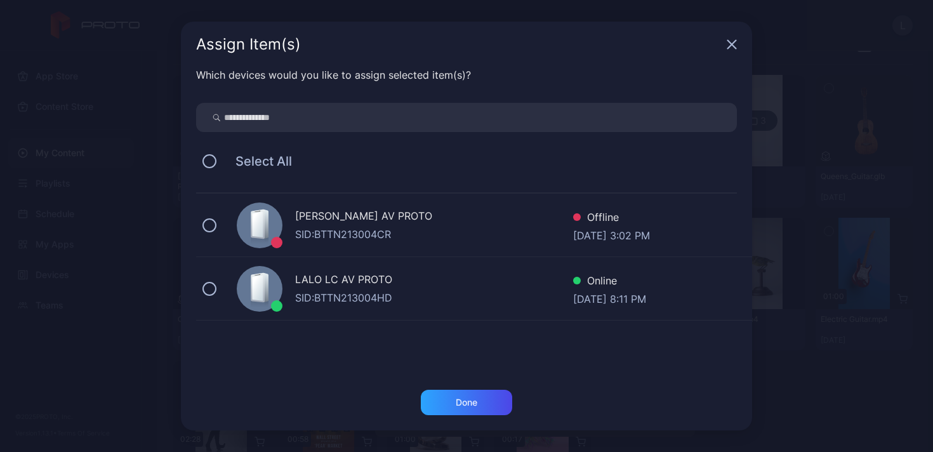
click at [736, 43] on icon "button" at bounding box center [732, 44] width 10 height 10
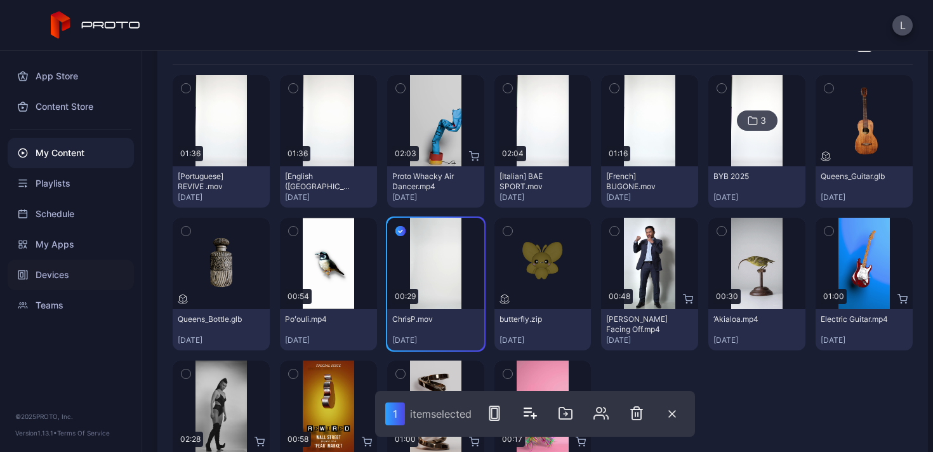
click at [68, 275] on div "Devices" at bounding box center [71, 275] width 126 height 30
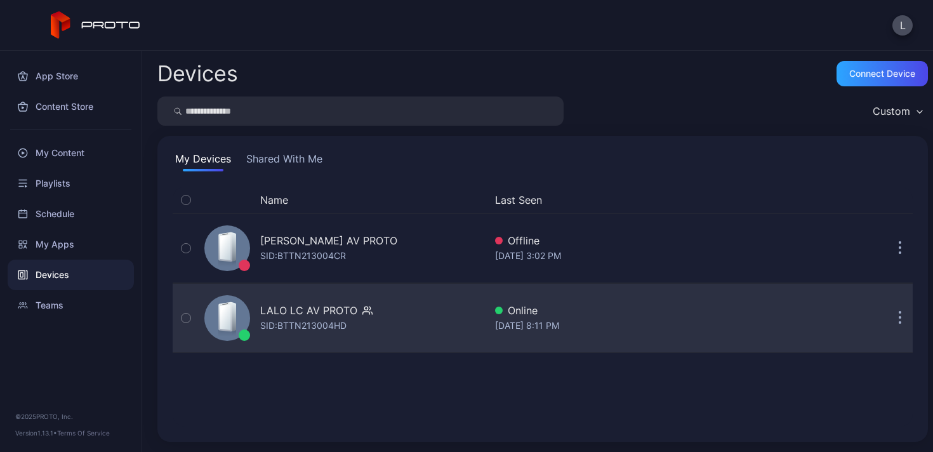
click at [887, 319] on button "button" at bounding box center [899, 317] width 25 height 25
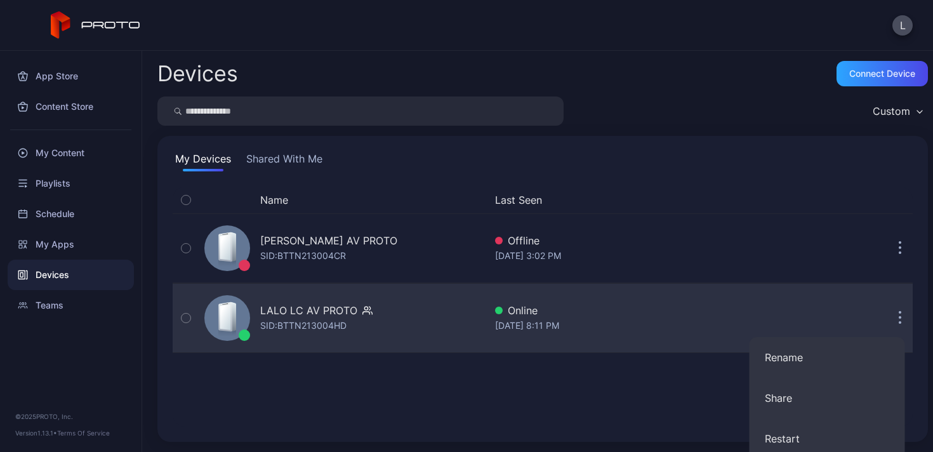
click at [887, 319] on button "button" at bounding box center [899, 317] width 25 height 25
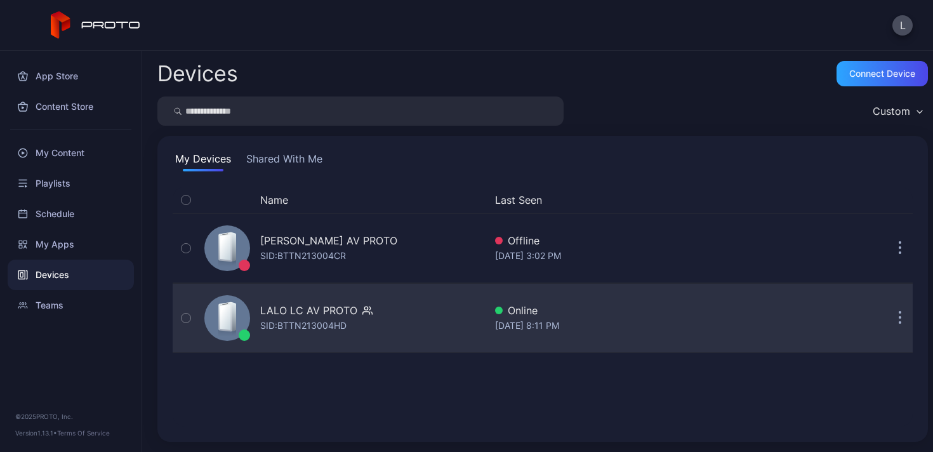
click at [530, 338] on div "LALO LC AV PROTO SID: BTTN213004HD Online [DATE] 8:11 PM" at bounding box center [543, 317] width 740 height 63
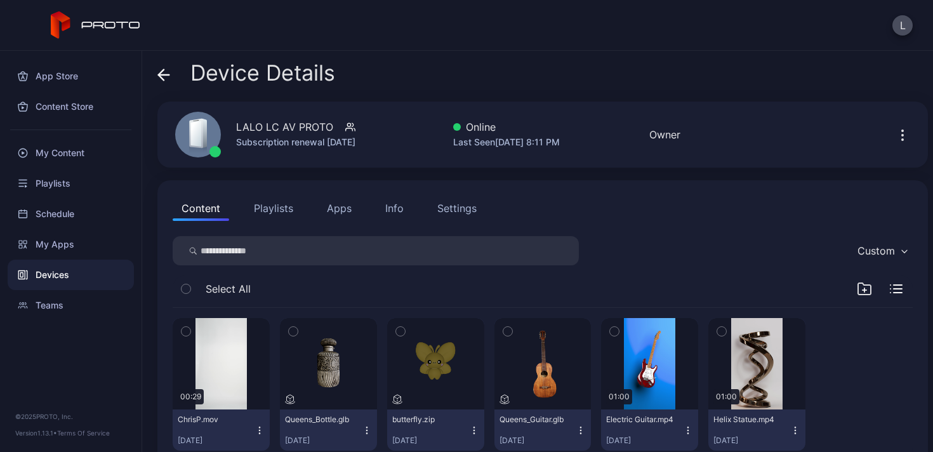
scroll to position [34, 0]
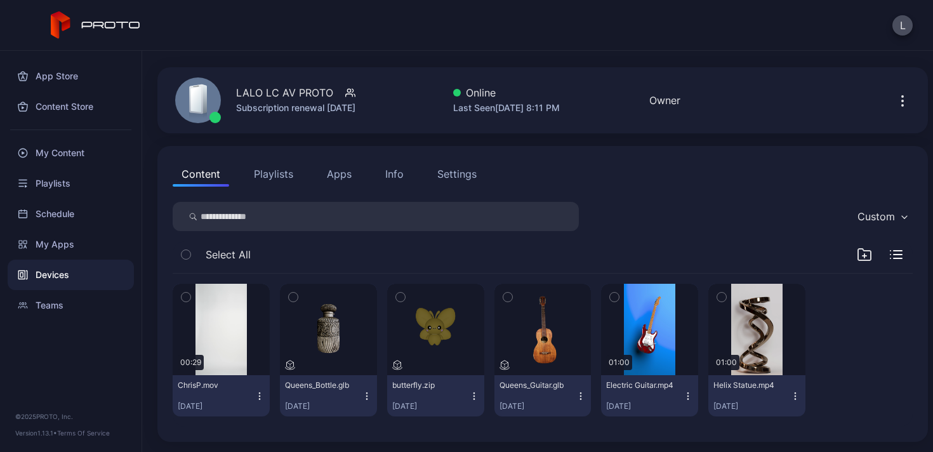
click at [187, 295] on icon "button" at bounding box center [186, 297] width 9 height 14
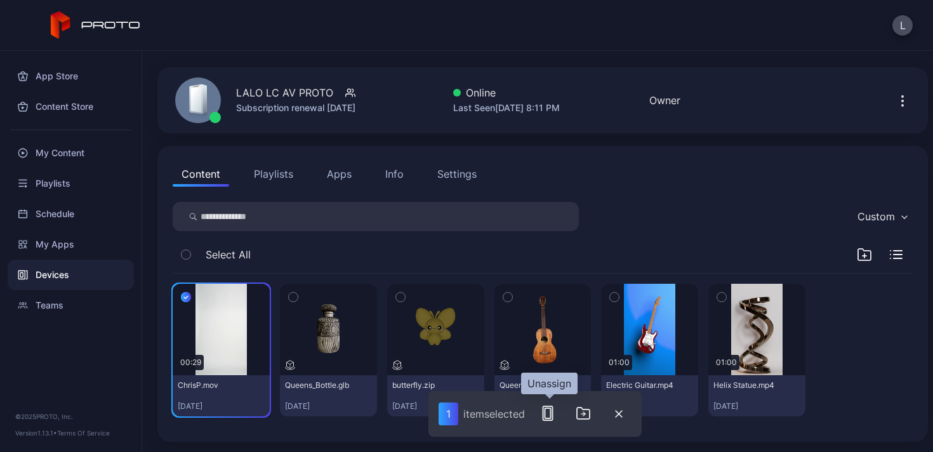
click at [550, 420] on rect "button" at bounding box center [548, 413] width 10 height 14
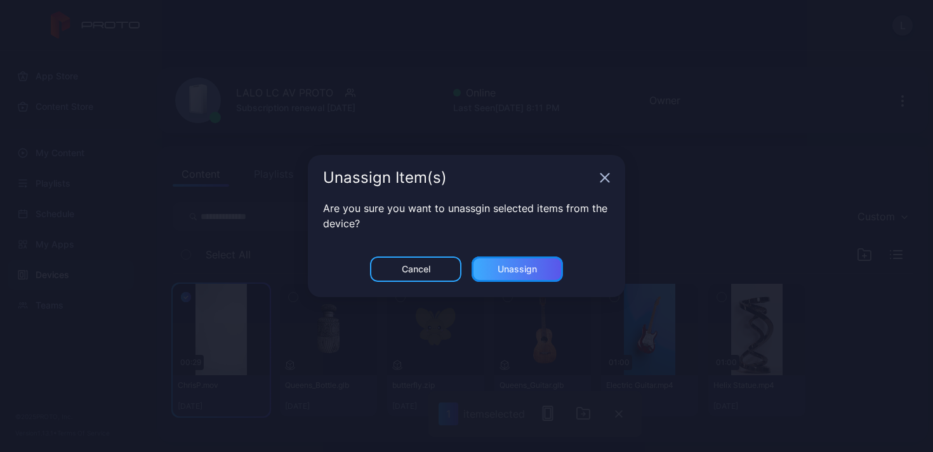
click at [527, 274] on div "Unassign" at bounding box center [517, 268] width 91 height 25
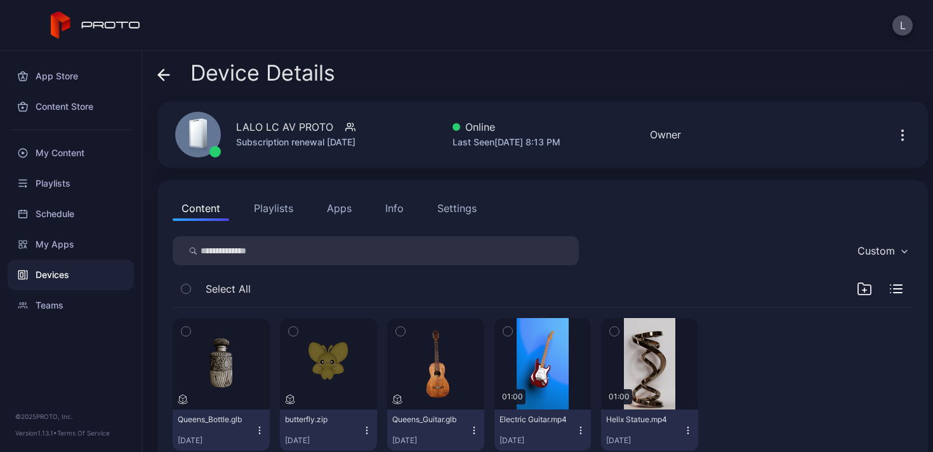
click at [611, 55] on div "Device Details LALO LC AV PROTO Subscription renewal [DATE] Online Last Seen [D…" at bounding box center [537, 251] width 791 height 401
